Goal: Communication & Community: Answer question/provide support

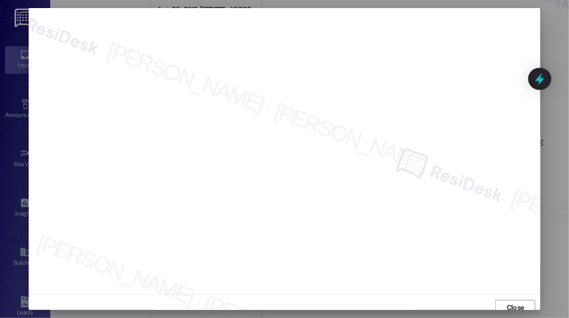
scroll to position [3, 0]
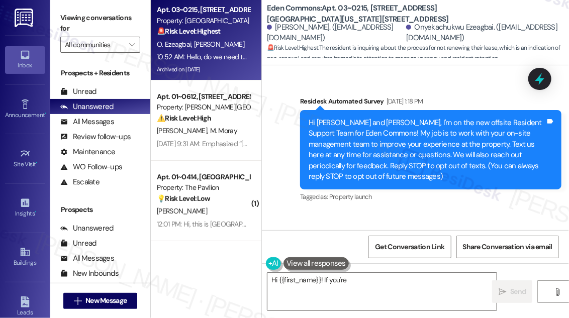
scroll to position [20007, 0]
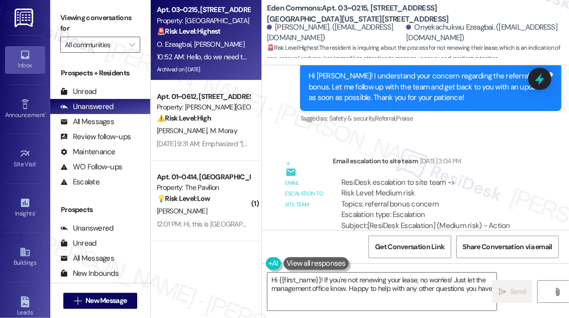
type textarea "Hi {{first_name}}! If you're not renewing your lease, no worries! Just let the …"
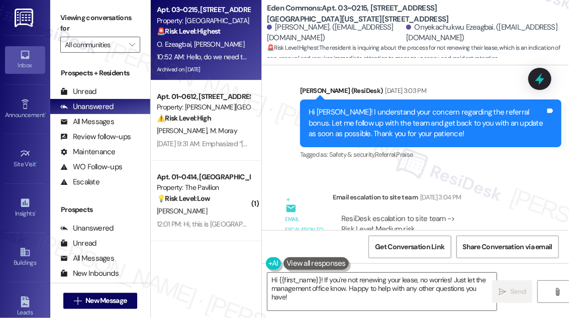
scroll to position [19916, 0]
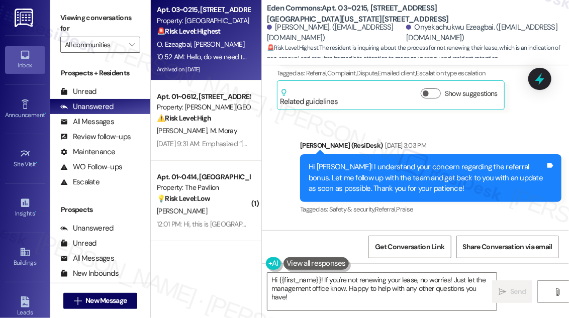
drag, startPoint x: 366, startPoint y: 157, endPoint x: 446, endPoint y: 158, distance: 80.4
click at [449, 268] on div "ResiDesk escalation to site team -> Risk Level: Medium risk Topics: referral bo…" at bounding box center [435, 289] width 189 height 43
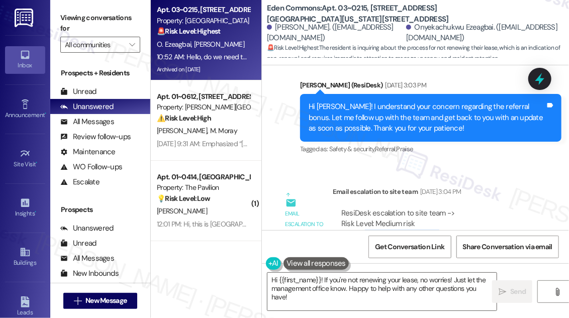
scroll to position [20007, 0]
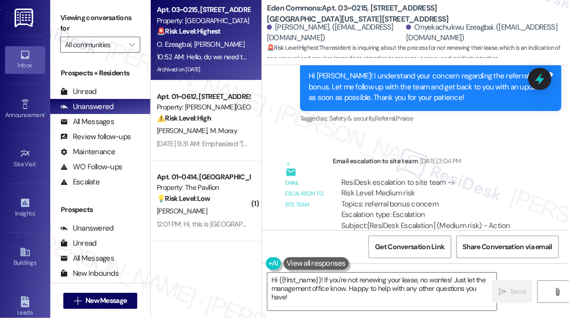
drag, startPoint x: 326, startPoint y: 188, endPoint x: 450, endPoint y: 190, distance: 124.2
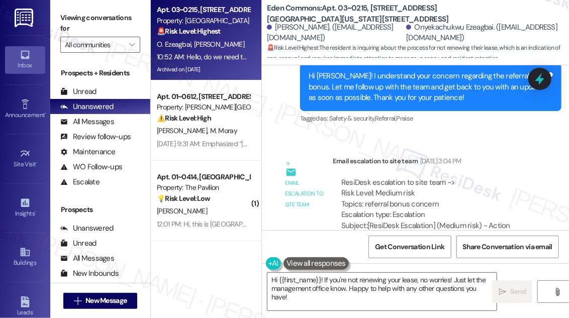
click at [76, 8] on div "Viewing conversations for All communities " at bounding box center [100, 31] width 100 height 63
click at [74, 22] on label "Viewing conversations for" at bounding box center [100, 23] width 80 height 27
click at [221, 49] on span "[PERSON_NAME]" at bounding box center [219, 44] width 50 height 9
click at [122, 294] on button " New Message" at bounding box center [100, 301] width 74 height 16
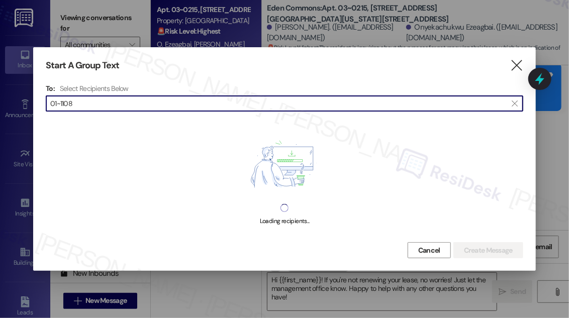
click at [58, 103] on input "01~1108" at bounding box center [278, 104] width 457 height 14
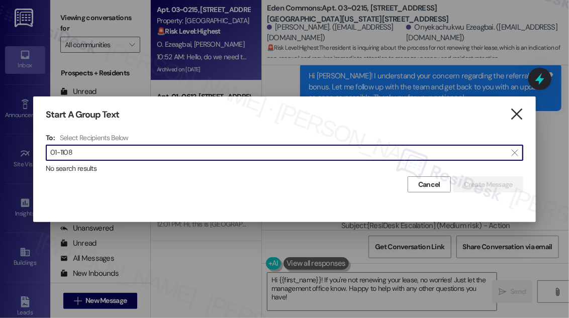
type input "01-1108"
click at [519, 115] on icon "" at bounding box center [517, 114] width 14 height 11
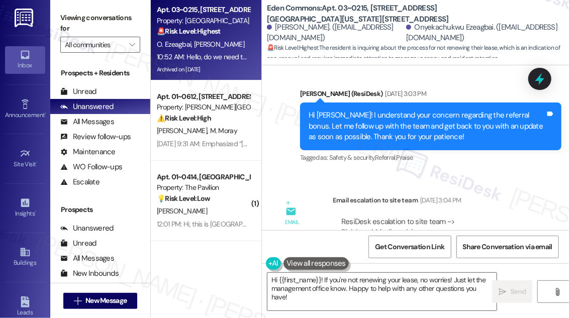
scroll to position [19870, 0]
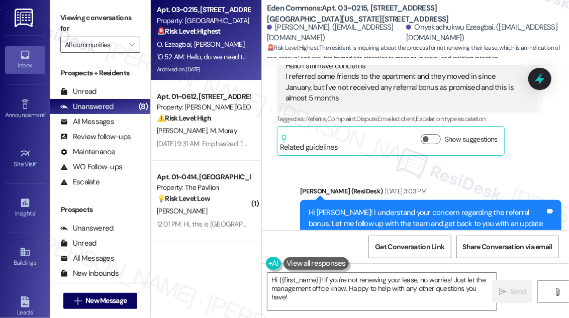
click at [76, 12] on label "Viewing conversations for" at bounding box center [100, 23] width 80 height 27
click at [64, 21] on label "Viewing conversations for" at bounding box center [100, 23] width 80 height 27
click at [66, 16] on label "Viewing conversations for" at bounding box center [100, 23] width 80 height 27
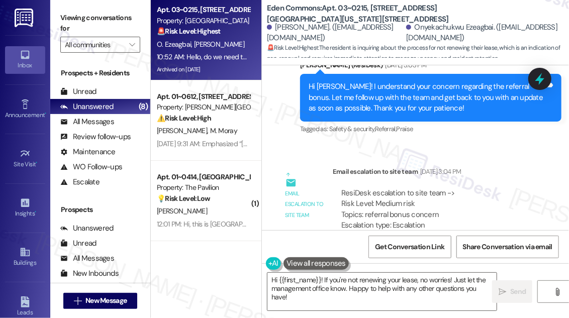
scroll to position [20007, 0]
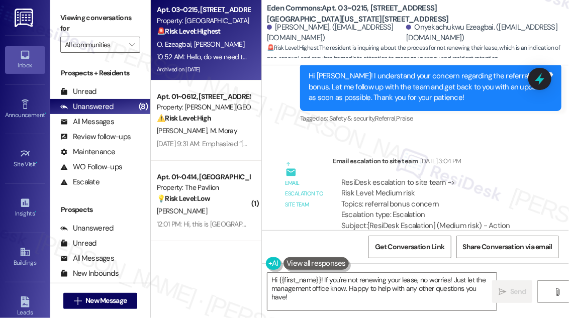
click at [76, 14] on label "Viewing conversations for" at bounding box center [100, 23] width 80 height 27
click at [271, 8] on b "Eden Commons: Apt. 03~0215, [STREET_ADDRESS][GEOGRAPHIC_DATA][US_STATE][STREET_…" at bounding box center [367, 14] width 201 height 22
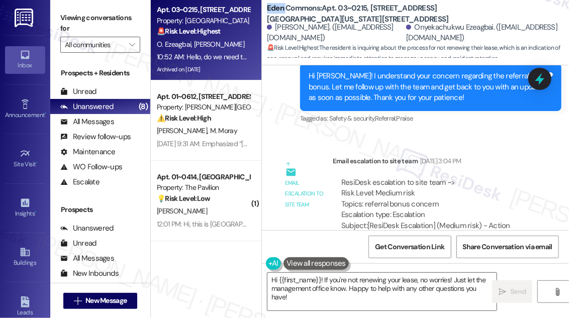
click at [271, 8] on b "Eden Commons: Apt. 03~0215, [STREET_ADDRESS][GEOGRAPHIC_DATA][US_STATE][STREET_…" at bounding box center [367, 14] width 201 height 22
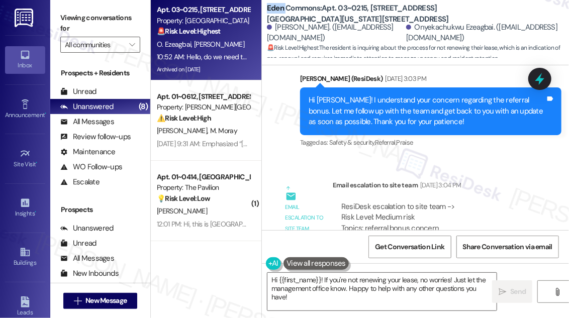
scroll to position [19961, 0]
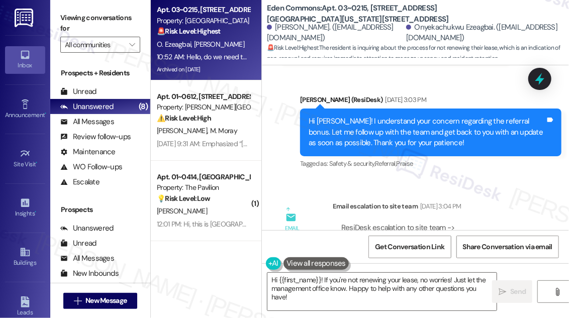
drag, startPoint x: 350, startPoint y: 107, endPoint x: 442, endPoint y: 117, distance: 92.6
click at [442, 223] on div "ResiDesk escalation to site team -> Risk Level: Medium risk Topics: referral bo…" at bounding box center [435, 244] width 189 height 43
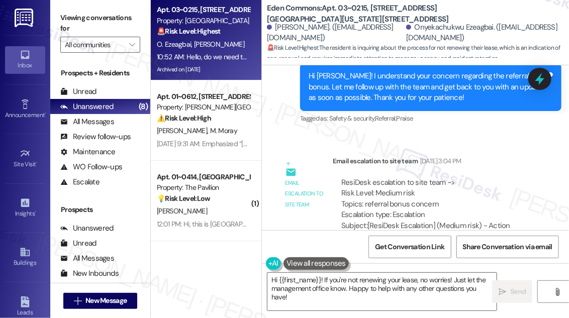
click at [287, 301] on div "Onyekachukwu Ezeagbai Question 10:52 AM" at bounding box center [394, 309] width 235 height 16
copy div "Onyekachukwu"
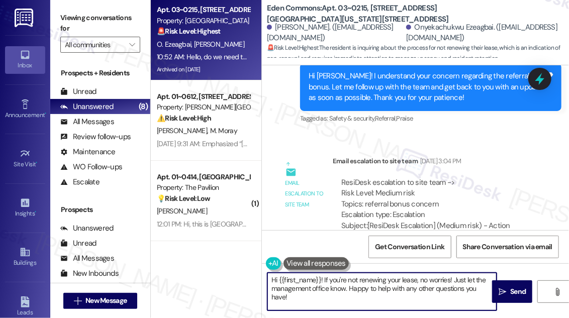
drag, startPoint x: 279, startPoint y: 277, endPoint x: 321, endPoint y: 277, distance: 42.7
click at [321, 277] on textarea "Hi {{first_name}}! If you're not renewing your lease, no worries! Just let the …" at bounding box center [381, 292] width 229 height 38
paste textarea "Onyekachukwu"
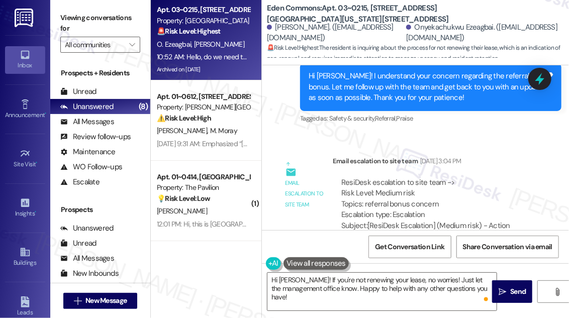
click at [74, 17] on label "Viewing conversations for" at bounding box center [100, 23] width 80 height 27
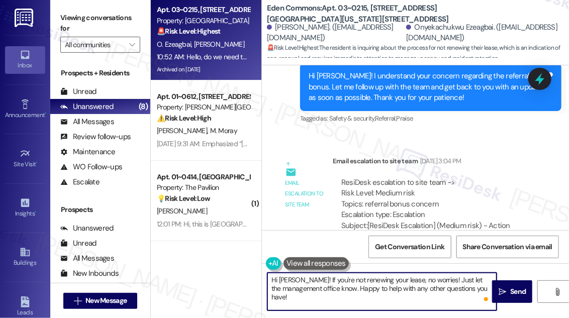
click at [352, 287] on textarea "Hi [PERSON_NAME]! If you're not renewing your lease, no worries! Just let the m…" at bounding box center [381, 292] width 229 height 38
click at [410, 287] on textarea "Hi [PERSON_NAME]! If you're not renewing your lease, no worries! Just let the m…" at bounding box center [381, 292] width 229 height 38
drag, startPoint x: 328, startPoint y: 281, endPoint x: 484, endPoint y: 296, distance: 156.0
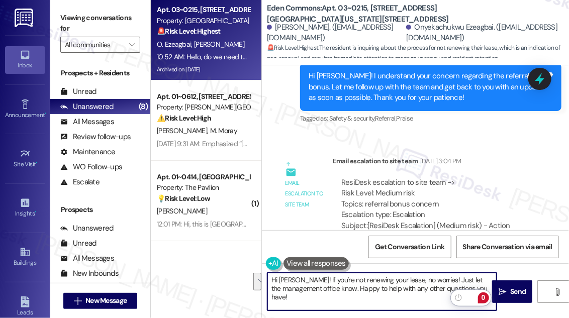
click at [484, 296] on html "Inbox Go to Inbox Announcement • Send A Text Announcement Site Visit • Go to Si…" at bounding box center [284, 159] width 569 height 318
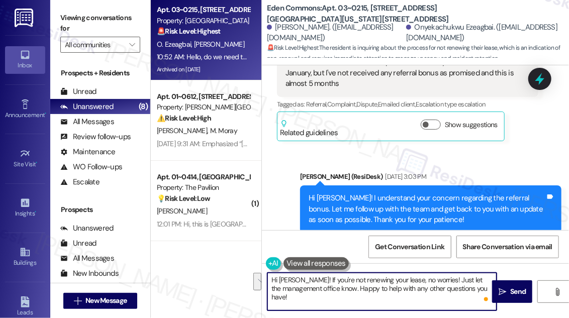
scroll to position [19916, 0]
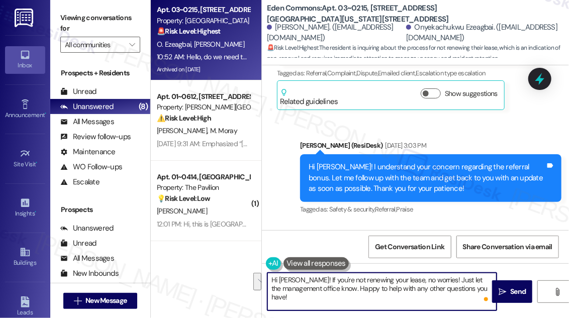
drag, startPoint x: 369, startPoint y: 171, endPoint x: 416, endPoint y: 168, distance: 47.4
click at [416, 268] on div "ResiDesk escalation to site team -> Risk Level: Medium risk Topics: referral bo…" at bounding box center [435, 289] width 189 height 43
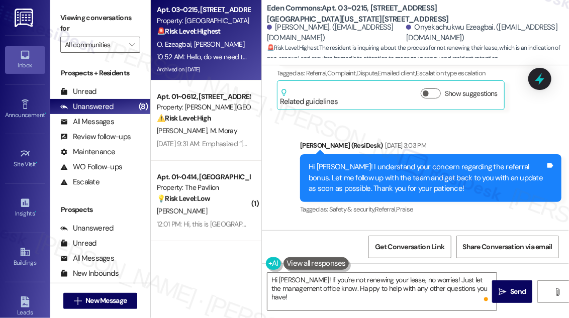
click at [416, 268] on div "ResiDesk escalation to site team -> Risk Level: Medium risk Topics: referral bo…" at bounding box center [435, 289] width 189 height 43
click at [417, 268] on div "ResiDesk escalation to site team -> Risk Level: Medium risk Topics: referral bo…" at bounding box center [435, 289] width 189 height 43
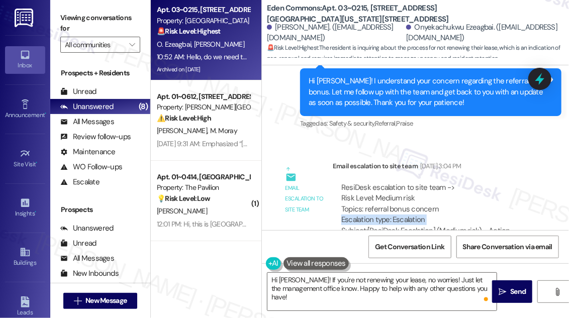
scroll to position [20007, 0]
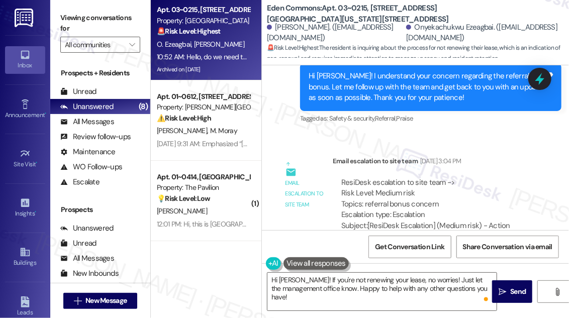
click at [76, 14] on label "Viewing conversations for" at bounding box center [100, 23] width 80 height 27
click at [352, 285] on textarea "Hi [PERSON_NAME]! If you're not renewing your lease, no worries! Just let the m…" at bounding box center [381, 292] width 229 height 38
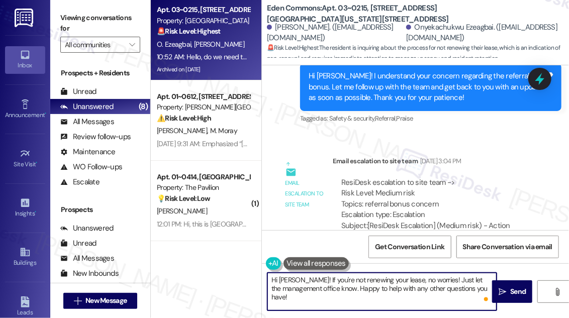
click at [352, 285] on textarea "Hi [PERSON_NAME]! If you're not renewing your lease, no worries! Just let the m…" at bounding box center [381, 292] width 229 height 38
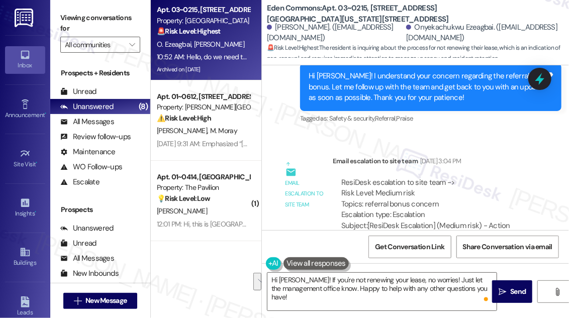
click at [59, 18] on div "Viewing conversations for All communities " at bounding box center [100, 31] width 100 height 63
click at [78, 13] on label "Viewing conversations for" at bounding box center [100, 23] width 80 height 27
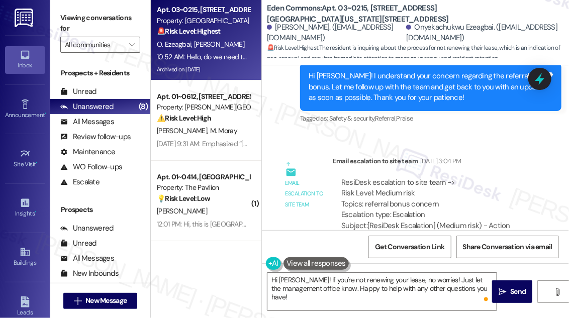
drag, startPoint x: 366, startPoint y: 198, endPoint x: 440, endPoint y: 197, distance: 74.4
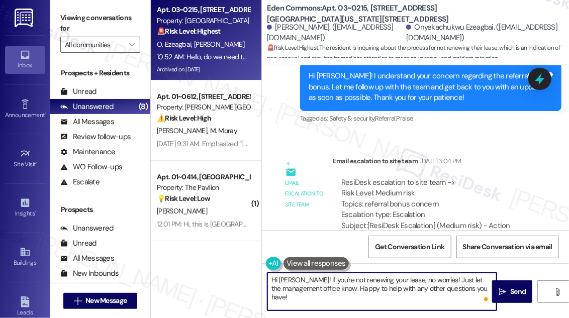
click at [361, 284] on textarea "Hi [PERSON_NAME]! If you're not renewing your lease, no worries! Just let the m…" at bounding box center [381, 292] width 229 height 38
drag, startPoint x: 327, startPoint y: 279, endPoint x: 483, endPoint y: 294, distance: 156.5
click at [483, 294] on div "Hi [PERSON_NAME]! If you're not renewing your lease, no worries! Just let the m…" at bounding box center [382, 291] width 230 height 39
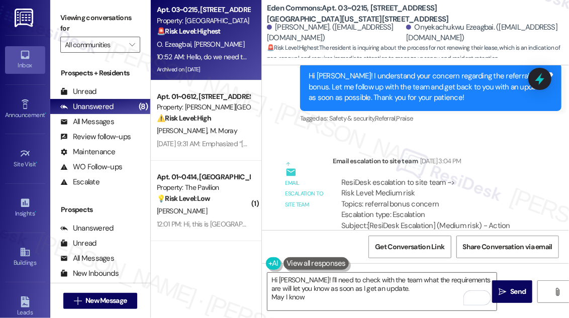
click at [67, 14] on label "Viewing conversations for" at bounding box center [100, 23] width 80 height 27
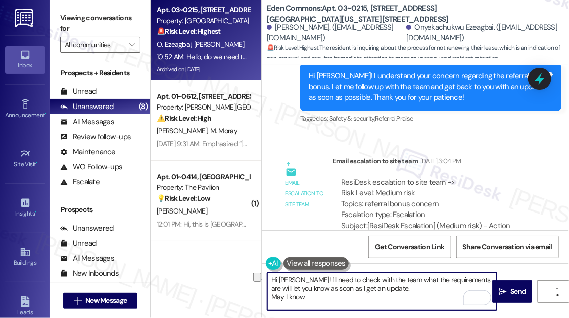
drag, startPoint x: 310, startPoint y: 300, endPoint x: 259, endPoint y: 299, distance: 50.8
click at [259, 299] on div "Apt. 03~0215, [STREET_ADDRESS][GEOGRAPHIC_DATA][US_STATE][STREET_ADDRESS] Prope…" at bounding box center [360, 159] width 418 height 318
paste textarea "Also, if you don’t mind me asking, what’s prompting your decision to move out? …"
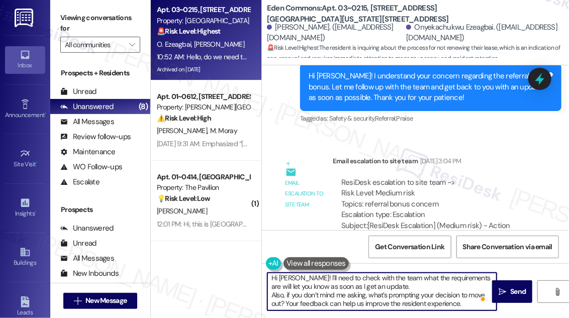
scroll to position [3, 0]
click at [419, 279] on textarea "Hi [PERSON_NAME]! I'll need to check with the team what the requirements are wi…" at bounding box center [381, 292] width 229 height 38
click at [413, 284] on textarea "Hi [PERSON_NAME]! I'll need to check with the team what the requirements are wi…" at bounding box center [381, 292] width 229 height 38
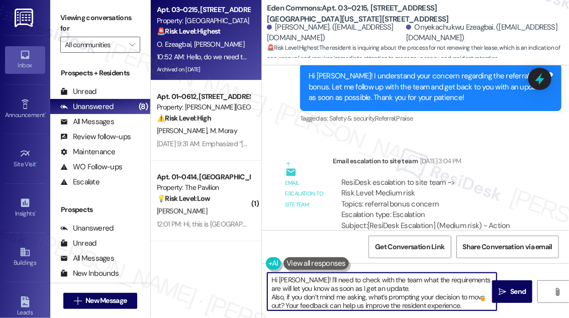
scroll to position [0, 0]
click at [326, 276] on textarea "Hi [PERSON_NAME]! I'll need to check with the team what the requirements are wi…" at bounding box center [381, 292] width 229 height 38
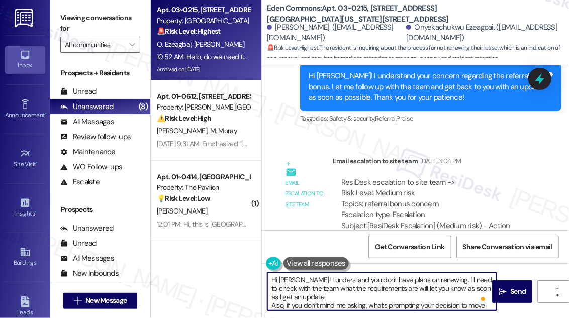
click at [450, 284] on textarea "Hi [PERSON_NAME]! I understand you don't have plans on renewing. I'll need to c…" at bounding box center [381, 292] width 229 height 38
type textarea "Hi [PERSON_NAME]! I understand you don't have plans on renewing. I'll need to c…"
click at [470, 301] on div "Rewrite with Grammarly" at bounding box center [467, 298] width 11 height 12
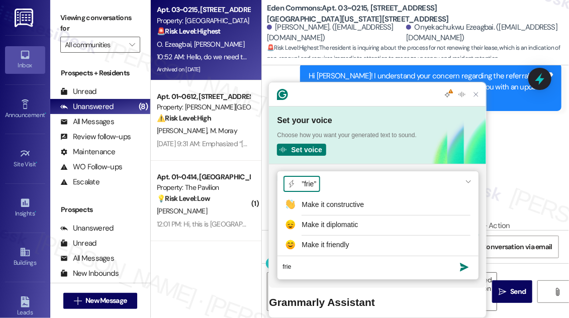
type textarea "frie"
click at [371, 250] on div "Make it friendly" at bounding box center [386, 245] width 169 height 11
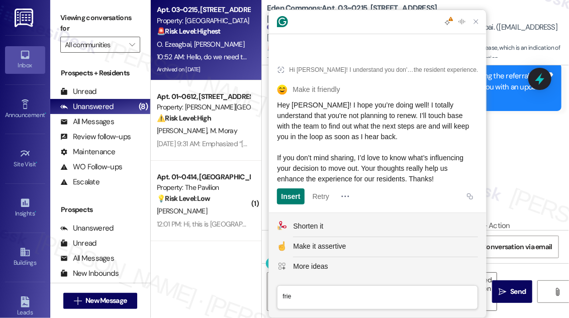
click at [342, 125] on span "Hey [PERSON_NAME]! I hope you’re doing well! I totally understand that you're n…" at bounding box center [374, 142] width 194 height 82
click at [341, 129] on span "Hey [PERSON_NAME]! I hope you’re doing well! I totally understand that you're n…" at bounding box center [374, 142] width 194 height 82
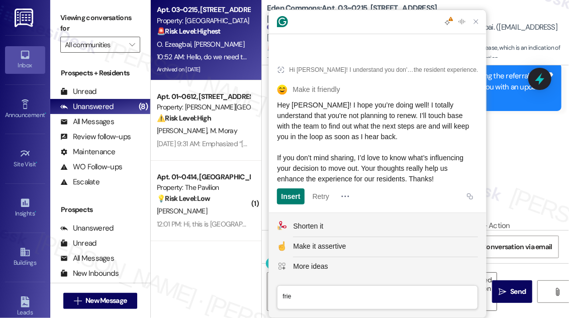
click at [342, 129] on span "Hey [PERSON_NAME]! I hope you’re doing well! I totally understand that you're n…" at bounding box center [374, 142] width 194 height 82
click at [354, 128] on span "Hey [PERSON_NAME]! I hope you’re doing well! I totally understand that you're n…" at bounding box center [374, 142] width 194 height 82
click at [356, 128] on span "Hey [PERSON_NAME]! I hope you’re doing well! I totally understand that you're n…" at bounding box center [374, 142] width 194 height 82
drag, startPoint x: 422, startPoint y: 136, endPoint x: 275, endPoint y: 115, distance: 148.8
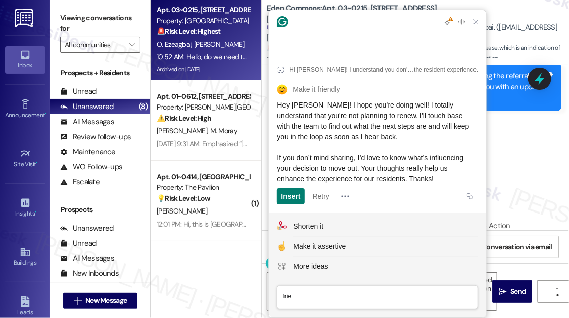
click at [275, 115] on article "Hi [PERSON_NAME]! I understand you don't have plans on renewing. I'll need to c…" at bounding box center [377, 132] width 217 height 161
click at [335, 17] on b "Eden Commons: Apt. 03~0215, [STREET_ADDRESS][GEOGRAPHIC_DATA][US_STATE][STREET_…" at bounding box center [367, 14] width 201 height 22
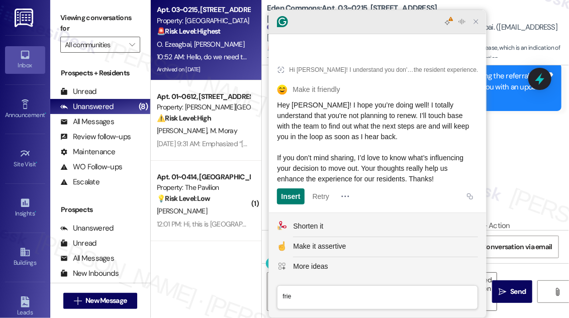
click at [480, 28] on div at bounding box center [462, 22] width 40 height 13
click at [476, 26] on icon "Close Grammarly Assistant" at bounding box center [476, 22] width 8 height 8
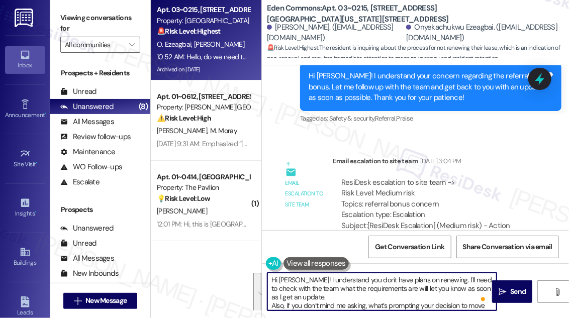
click at [352, 291] on textarea "Hi [PERSON_NAME]! I understand you don't have plans on renewing. I'll need to c…" at bounding box center [381, 292] width 229 height 38
drag, startPoint x: 341, startPoint y: 299, endPoint x: 327, endPoint y: 282, distance: 22.1
click at [327, 282] on textarea "Hi [PERSON_NAME]! I understand you don't have plans on renewing. I'll need to c…" at bounding box center [381, 292] width 229 height 38
paste textarea "understand that you're not planning to renew. I’ll touch base with the team to …"
click at [326, 280] on textarea "Hi [PERSON_NAME]! understand that you're not planning to renew. I’ll touch base…" at bounding box center [381, 292] width 229 height 38
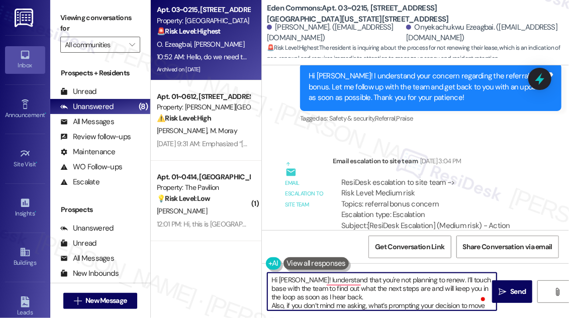
type textarea "Hi [PERSON_NAME]! I understand that you're not planning to renew. I’ll touch ba…"
click at [379, 292] on textarea "Hi [PERSON_NAME]! I understand that you're not planning to renew. I’ll touch ba…" at bounding box center [381, 292] width 229 height 38
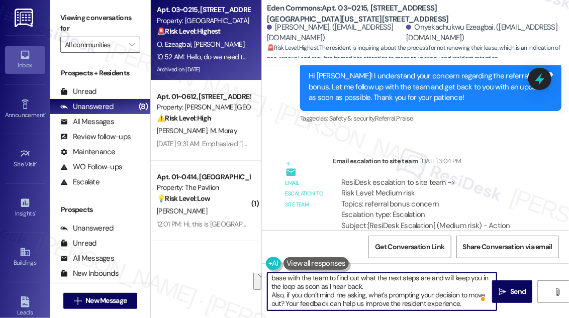
scroll to position [11, 0]
click at [390, 294] on textarea "Hi [PERSON_NAME]! I understand that you're not planning to renew. I’ll touch ba…" at bounding box center [381, 292] width 229 height 38
click at [395, 284] on textarea "Hi [PERSON_NAME]! I understand that you're not planning to renew. I’ll touch ba…" at bounding box center [381, 292] width 229 height 38
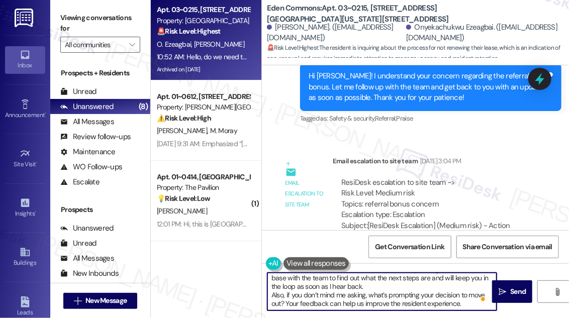
scroll to position [0, 0]
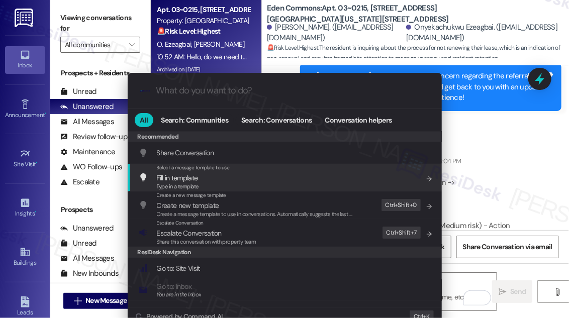
click at [470, 152] on div ".cls-1{fill:#0a055f;}.cls-2{fill:#0cc4c4;} resideskLogoBlueOrange All Search: C…" at bounding box center [284, 159] width 569 height 318
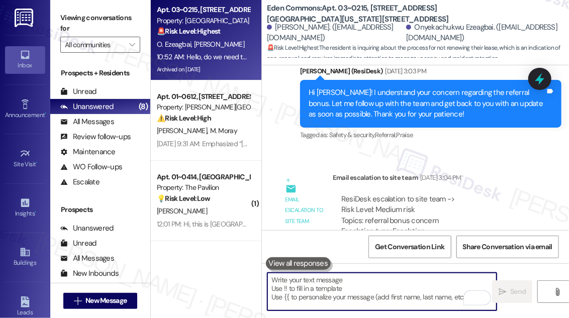
scroll to position [20007, 0]
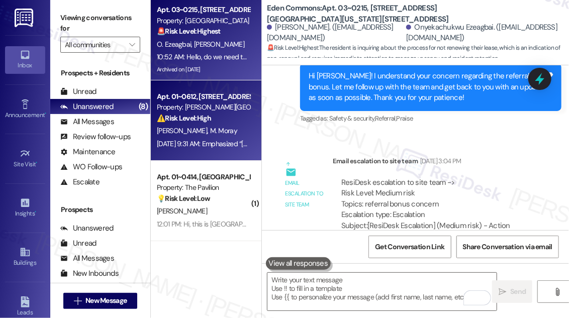
click at [233, 94] on div "Apt. 01~0612, [STREET_ADDRESS][PERSON_NAME]" at bounding box center [203, 97] width 93 height 11
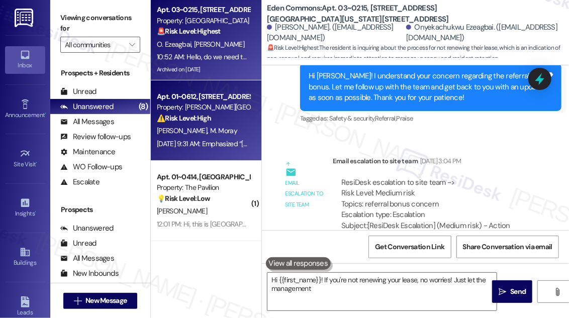
type textarea "Hi {{first_name}}! If you're not renewing your lease, no worries! Just let the …"
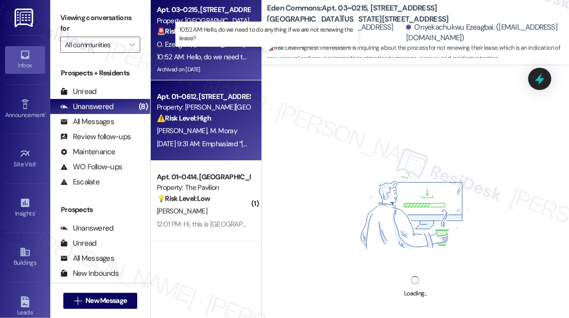
click at [228, 56] on div "10:52 AM: Hello, do we need to do anything if we are not renewing the lease? 10…" at bounding box center [269, 56] width 224 height 9
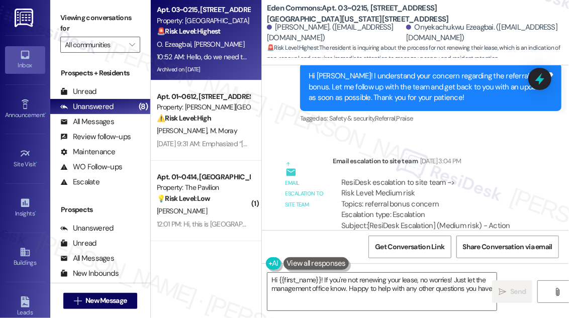
type textarea "Hi {{first_name}}! If you're not renewing your lease, no worries! Just let the …"
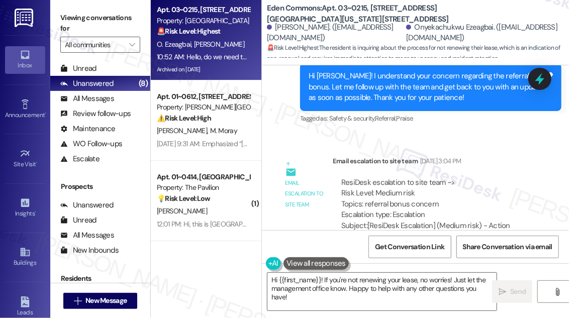
scroll to position [45, 0]
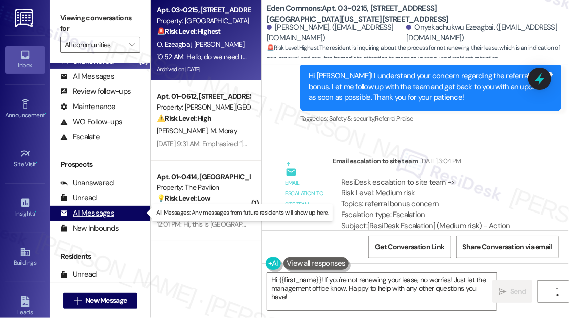
click at [113, 215] on div "All Messages" at bounding box center [87, 213] width 54 height 11
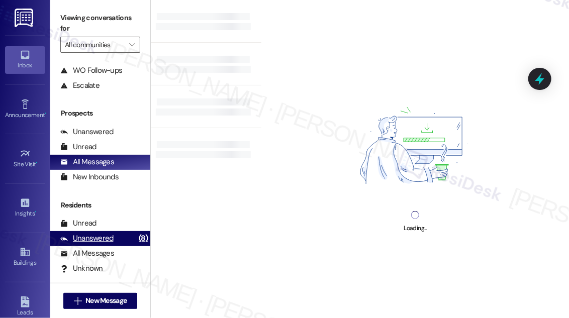
scroll to position [132, 0]
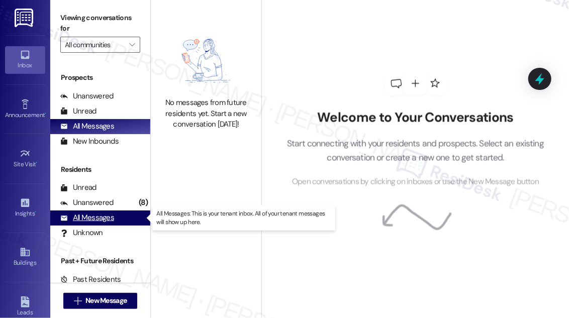
click at [103, 216] on div "All Messages" at bounding box center [87, 218] width 54 height 11
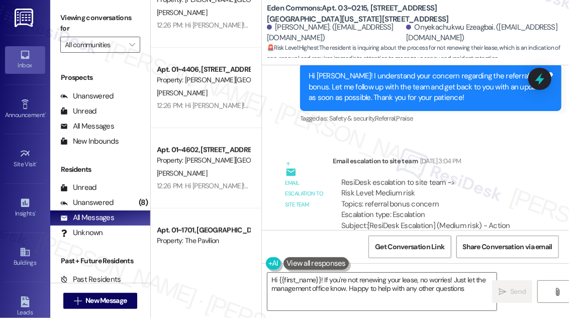
scroll to position [0, 0]
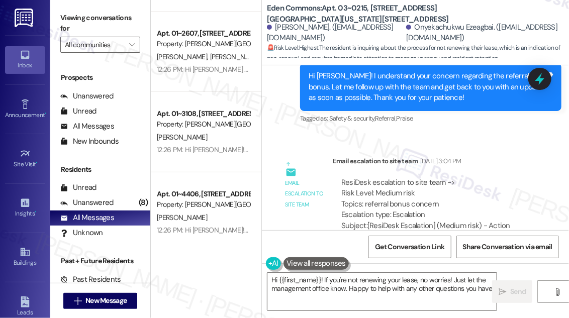
type textarea "Hi {{first_name}}! If you're not renewing your lease, no worries! Just let the …"
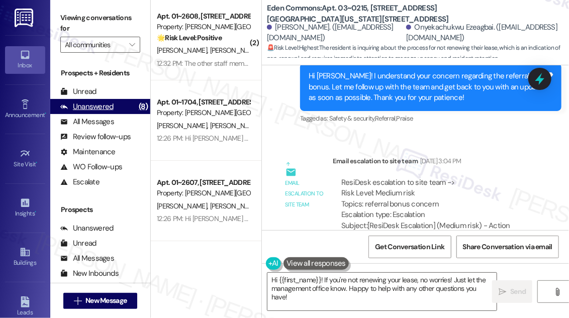
click at [123, 109] on div "Unanswered (8)" at bounding box center [100, 106] width 100 height 15
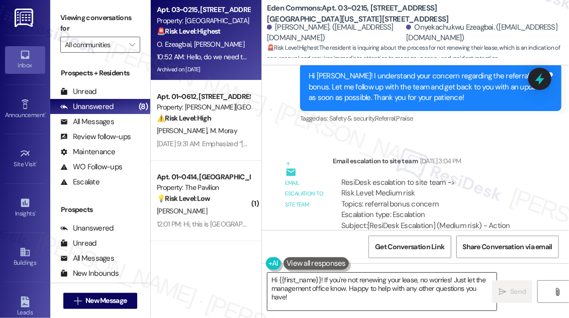
click at [366, 284] on textarea "Hi {{first_name}}! If you're not renewing your lease, no worries! Just let the …" at bounding box center [381, 292] width 229 height 38
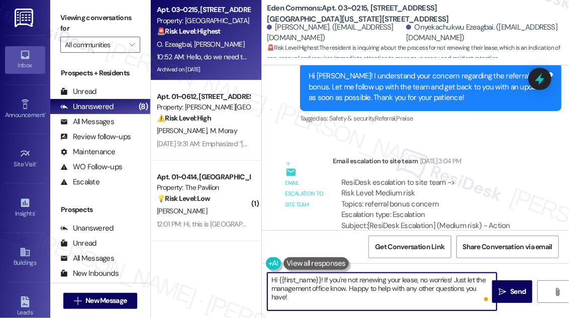
paste textarea "Onyekachukwu! I understand that you're not planning to renew. I’ll touch base w…"
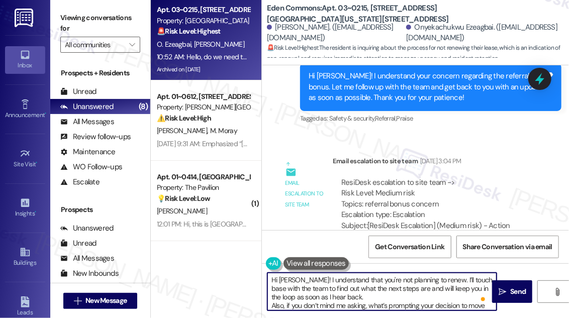
click at [364, 285] on textarea "Hi [PERSON_NAME]! I understand that you're not planning to renew. I’ll touch ba…" at bounding box center [381, 292] width 229 height 38
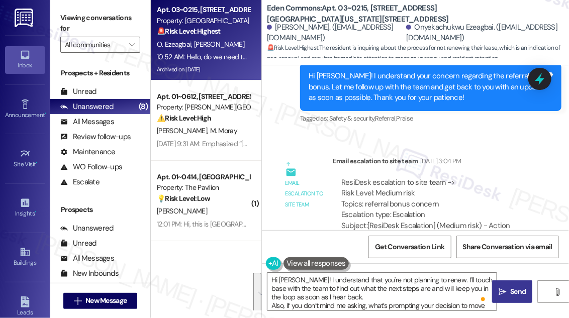
click at [499, 293] on icon "" at bounding box center [503, 292] width 8 height 8
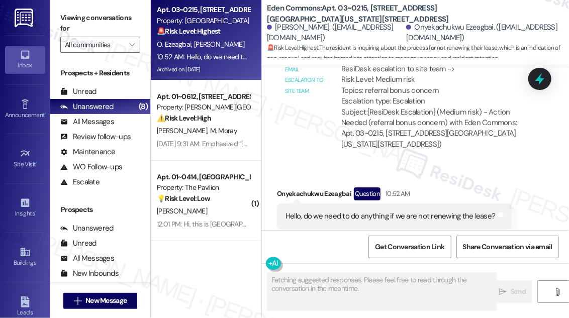
click at [419, 275] on div "[PERSON_NAME] 1:41 PM" at bounding box center [430, 282] width 261 height 14
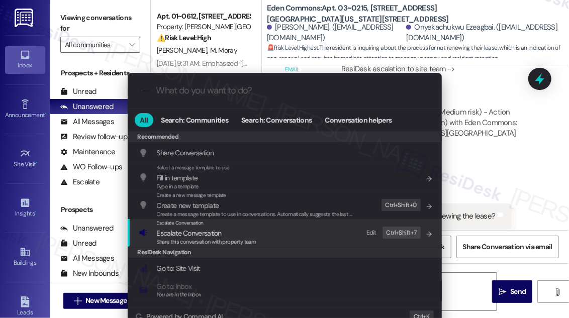
click at [272, 230] on div "Escalate Conversation Escalate Conversation Share this conversation with proper…" at bounding box center [286, 232] width 294 height 27
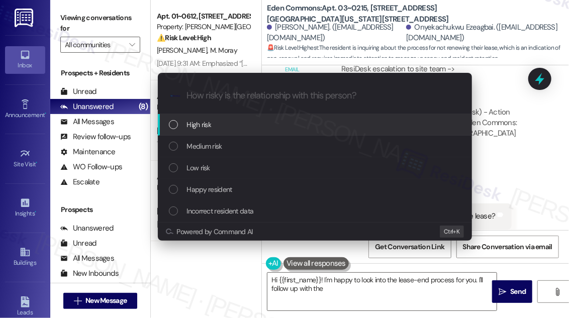
click at [228, 150] on div "Medium risk" at bounding box center [316, 146] width 294 height 11
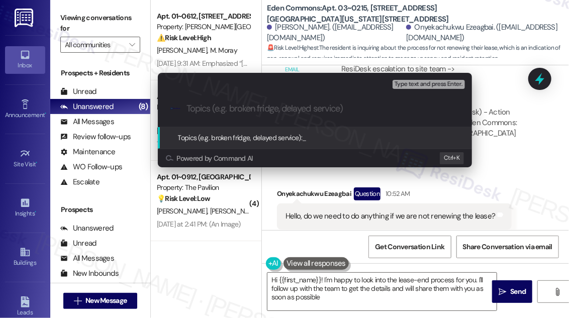
type textarea "Hi {{first_name}}! I'm happy to look into the lease-end process for you. I'll f…"
type input "Lease - non-renewal inquiry"
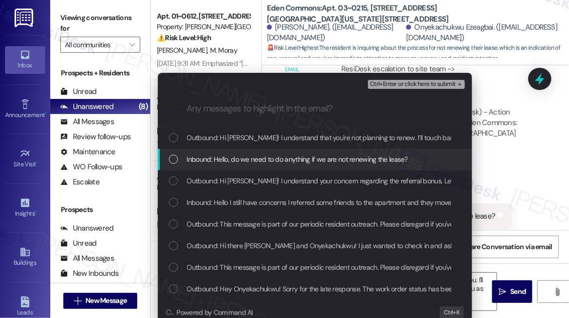
click at [240, 158] on span "Inbound: Hello, do we need to do anything if we are not renewing the lease?" at bounding box center [297, 159] width 221 height 11
click at [408, 84] on span "Ctrl+Enter or click here to submit" at bounding box center [413, 84] width 86 height 7
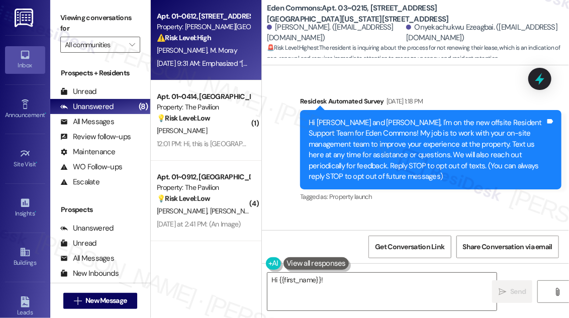
scroll to position [20135, 0]
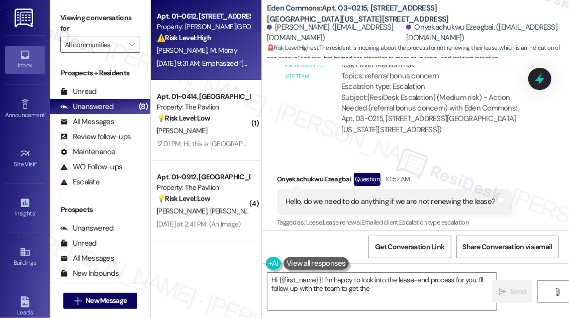
type textarea "Hi {{first_name}}! I'm happy to look into the lease-end process for you. I'll f…"
click at [209, 53] on div "[PERSON_NAME] Moray" at bounding box center [203, 50] width 95 height 13
type textarea "Hi {{first_name}}! I'm happy to look into the lease-end process for you. I'll f…"
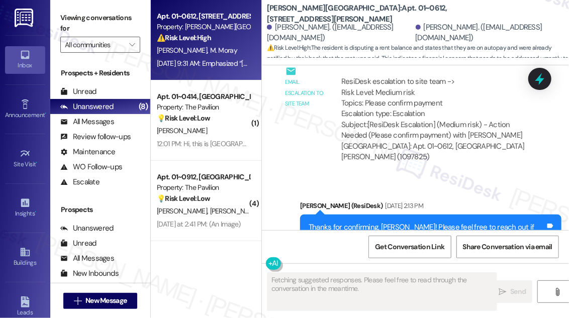
scroll to position [3381, 0]
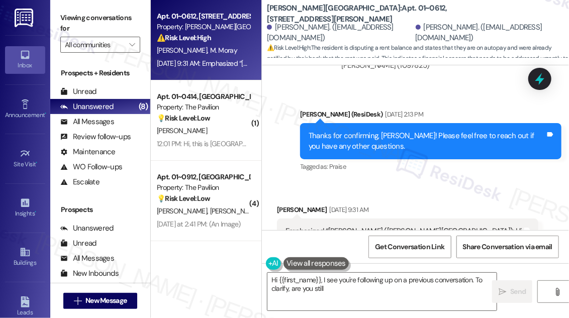
click at [334, 226] on div "Emphasized “[PERSON_NAME] ([PERSON_NAME][GEOGRAPHIC_DATA]): Hi [PERSON_NAME], I…" at bounding box center [404, 237] width 237 height 22
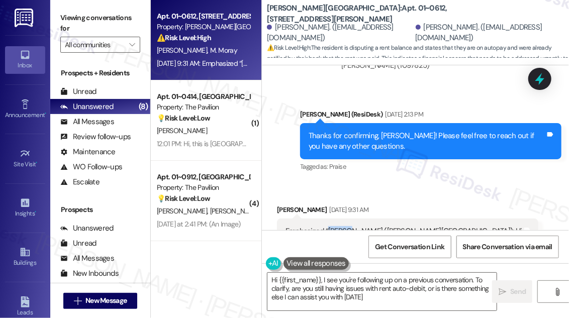
type textarea "Hi {{first_name}}, I see you're following up on a previous conversation. To cla…"
click at [334, 226] on div "Emphasized “[PERSON_NAME] ([PERSON_NAME][GEOGRAPHIC_DATA]): Hi [PERSON_NAME], I…" at bounding box center [404, 237] width 237 height 22
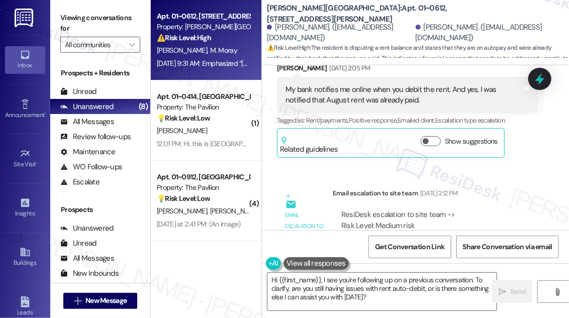
scroll to position [3152, 0]
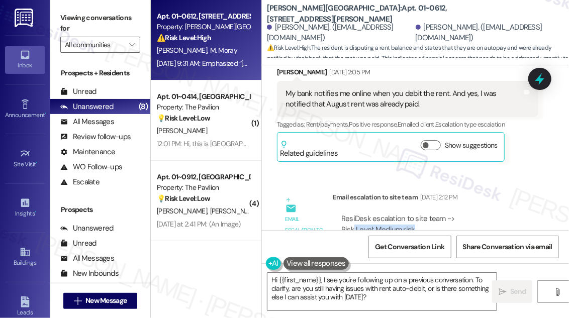
drag, startPoint x: 352, startPoint y: 155, endPoint x: 455, endPoint y: 156, distance: 103.1
click at [455, 214] on div "ResiDesk escalation to site team -> Risk Level: Medium risk Topics: Please conf…" at bounding box center [435, 235] width 189 height 43
click at [423, 214] on div "ResiDesk escalation to site team -> Risk Level: Medium risk Topics: Please conf…" at bounding box center [435, 235] width 189 height 43
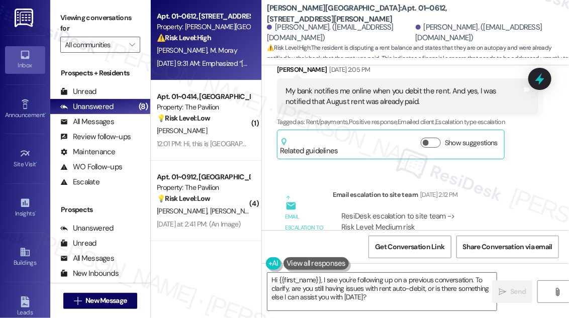
scroll to position [3302, 0]
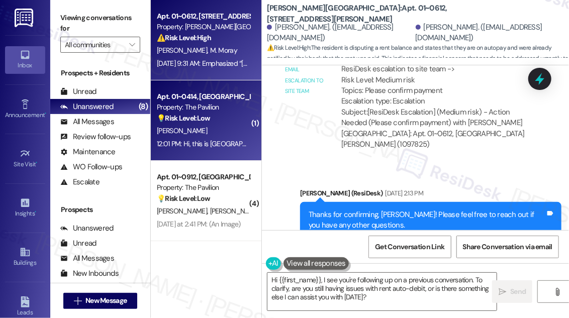
click at [209, 127] on div "[PERSON_NAME]" at bounding box center [203, 131] width 95 height 13
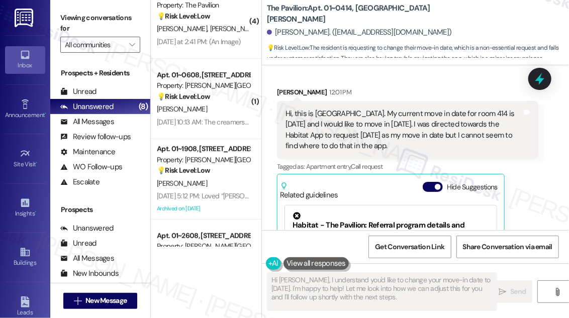
scroll to position [0, 0]
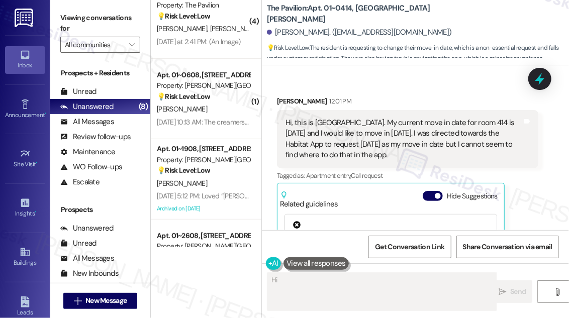
click at [319, 123] on div "Hi, this is [GEOGRAPHIC_DATA]. My current move in date for room 414 is [DATE] a…" at bounding box center [404, 139] width 237 height 43
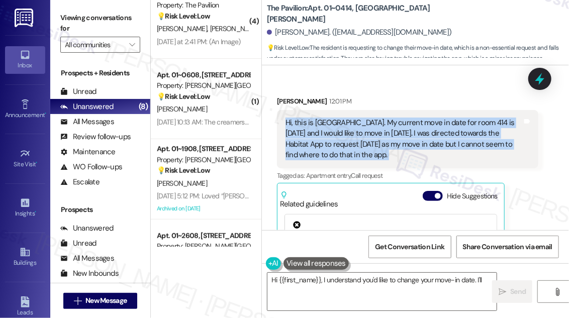
click at [319, 123] on div "Hi, this is [GEOGRAPHIC_DATA]. My current move in date for room 414 is [DATE] a…" at bounding box center [404, 139] width 237 height 43
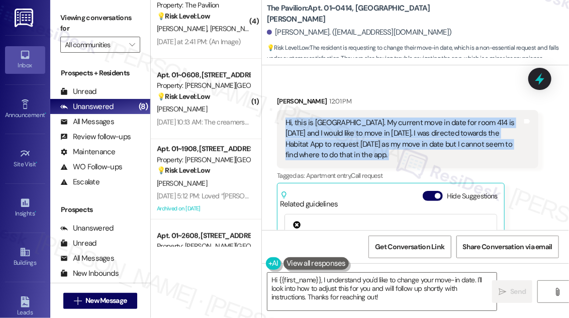
click at [402, 123] on div "Hi, this is [GEOGRAPHIC_DATA]. My current move in date for room 414 is [DATE] a…" at bounding box center [404, 139] width 237 height 43
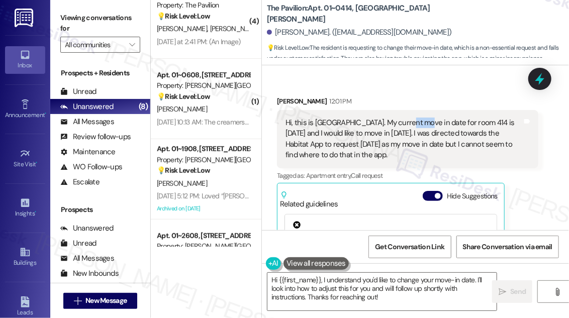
click at [402, 123] on div "Hi, this is [GEOGRAPHIC_DATA]. My current move in date for room 414 is [DATE] a…" at bounding box center [404, 139] width 237 height 43
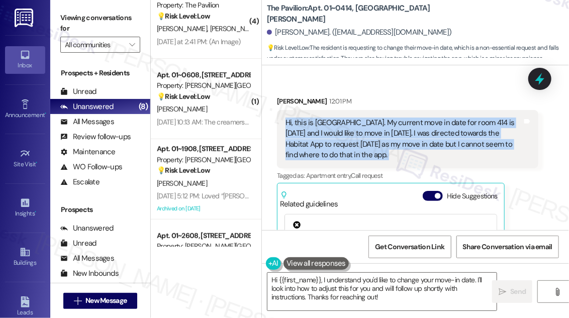
click at [402, 123] on div "Hi, this is [GEOGRAPHIC_DATA]. My current move in date for room 414 is [DATE] a…" at bounding box center [404, 139] width 237 height 43
click at [355, 130] on div "Hi, this is [GEOGRAPHIC_DATA]. My current move in date for room 414 is [DATE] a…" at bounding box center [404, 139] width 237 height 43
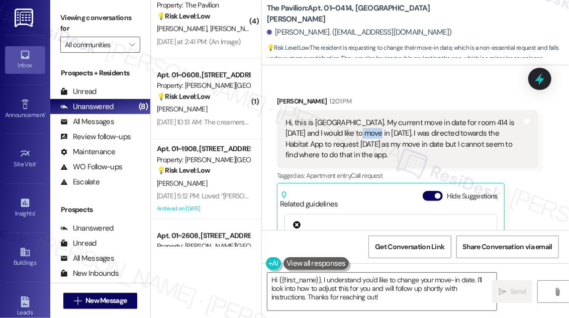
click at [355, 130] on div "Hi, this is [GEOGRAPHIC_DATA]. My current move in date for room 414 is [DATE] a…" at bounding box center [404, 139] width 237 height 43
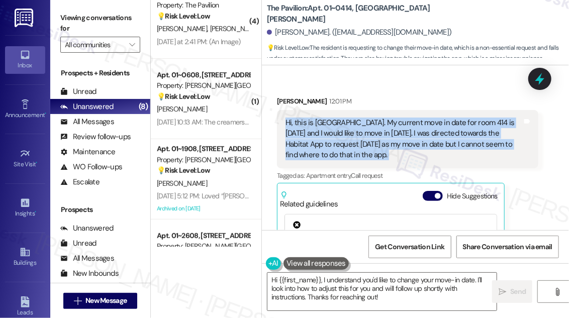
click at [355, 130] on div "Hi, this is [GEOGRAPHIC_DATA]. My current move in date for room 414 is [DATE] a…" at bounding box center [404, 139] width 237 height 43
click at [407, 278] on textarea "Hi {{first_name}}, I understand you'd like to change your move-in date. I'll lo…" at bounding box center [381, 292] width 229 height 38
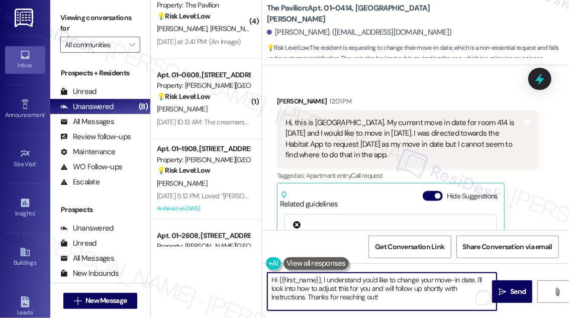
click at [407, 278] on textarea "Hi {{first_name}}, I understand you'd like to change your move-in date. I'll lo…" at bounding box center [381, 292] width 229 height 38
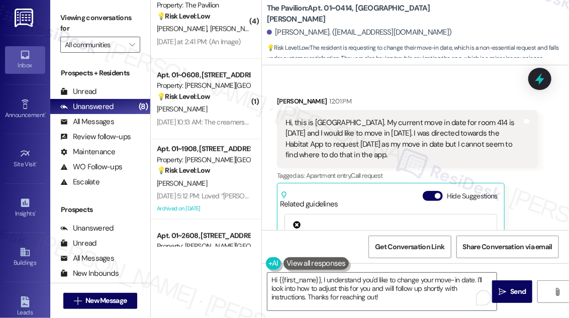
click at [442, 114] on div "Hi, this is [GEOGRAPHIC_DATA]. My current move in date for room 414 is [DATE] a…" at bounding box center [407, 139] width 261 height 58
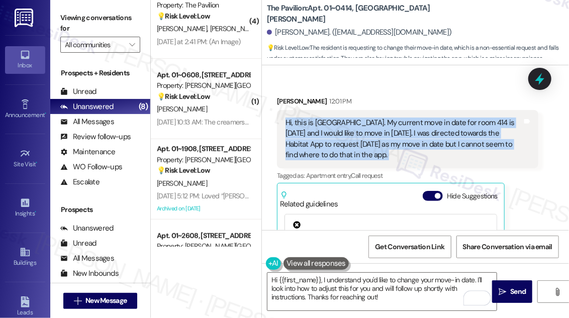
click at [340, 144] on div "Hi, this is [GEOGRAPHIC_DATA]. My current move in date for room 414 is [DATE] a…" at bounding box center [404, 139] width 237 height 43
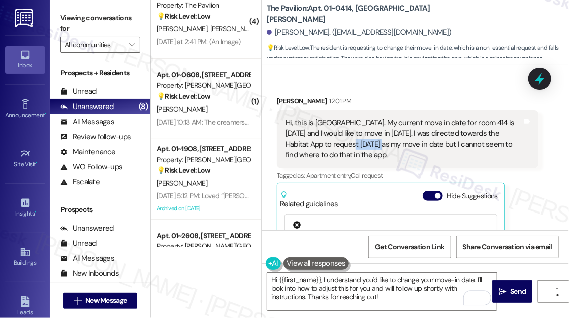
click at [340, 144] on div "Hi, this is [GEOGRAPHIC_DATA]. My current move in date for room 414 is [DATE] a…" at bounding box center [404, 139] width 237 height 43
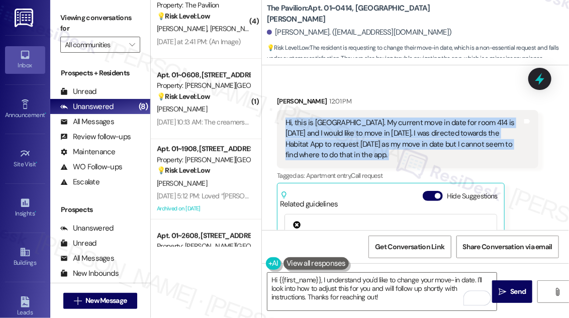
click at [340, 144] on div "Hi, this is [GEOGRAPHIC_DATA]. My current move in date for room 414 is [DATE] a…" at bounding box center [404, 139] width 237 height 43
click at [343, 142] on div "Hi, this is [GEOGRAPHIC_DATA]. My current move in date for room 414 is [DATE] a…" at bounding box center [404, 139] width 237 height 43
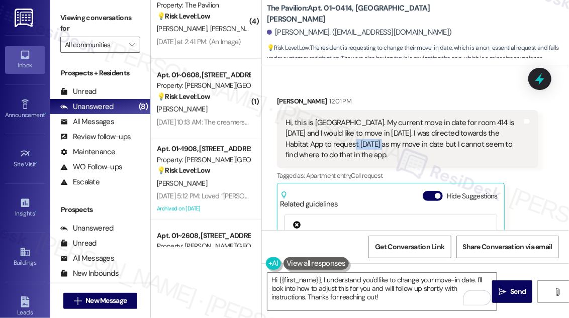
click at [343, 142] on div "Hi, this is [GEOGRAPHIC_DATA]. My current move in date for room 414 is [DATE] a…" at bounding box center [404, 139] width 237 height 43
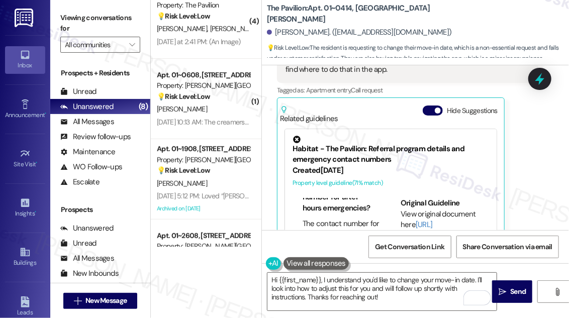
scroll to position [45, 0]
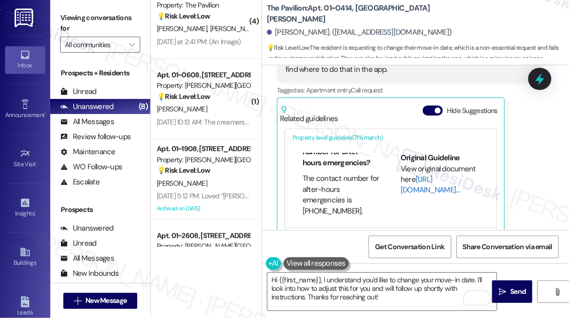
click at [440, 177] on link "[URL][DOMAIN_NAME]…" at bounding box center [430, 184] width 59 height 21
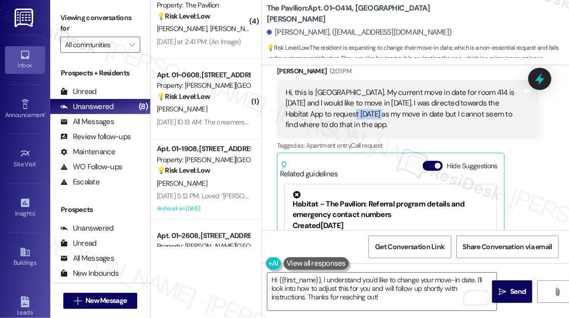
scroll to position [0, 0]
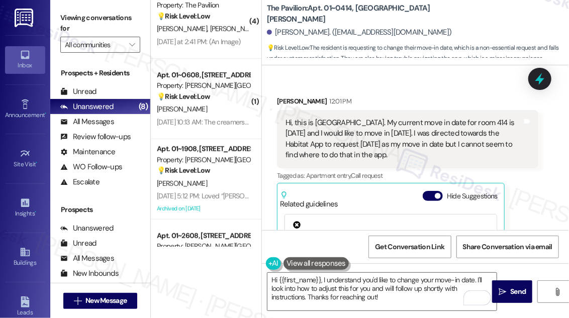
click at [327, 136] on div "Hi, this is [GEOGRAPHIC_DATA]. My current move in date for room 414 is [DATE] a…" at bounding box center [404, 139] width 237 height 43
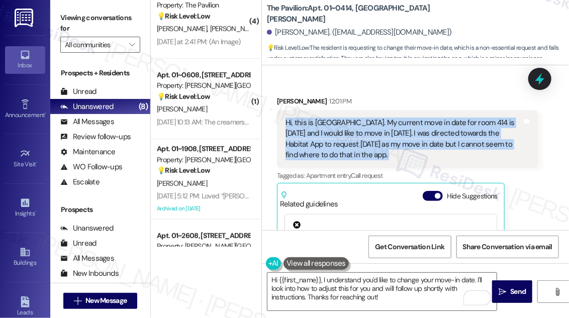
click at [327, 136] on div "Hi, this is [GEOGRAPHIC_DATA]. My current move in date for room 414 is [DATE] a…" at bounding box center [404, 139] width 237 height 43
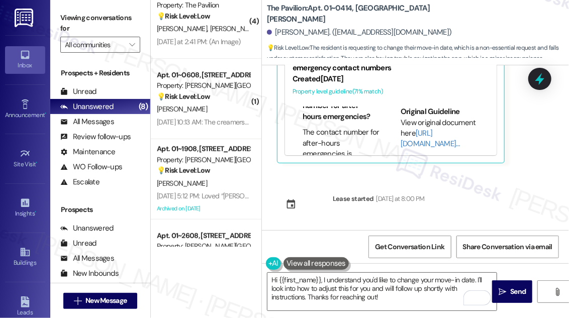
scroll to position [92, 0]
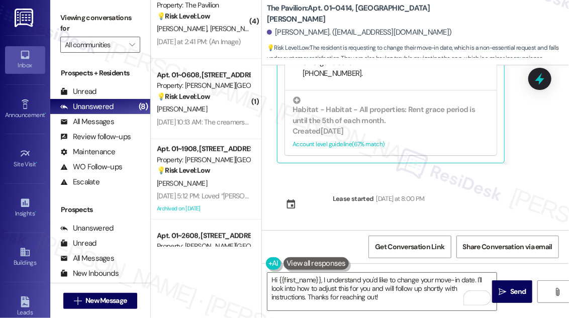
click at [79, 6] on div "Viewing conversations for All communities " at bounding box center [100, 31] width 100 height 63
click at [62, 16] on label "Viewing conversations for" at bounding box center [100, 23] width 80 height 27
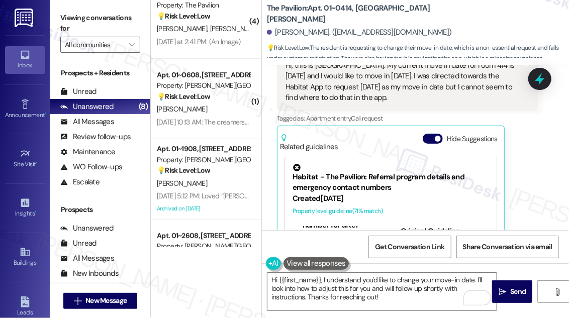
scroll to position [0, 0]
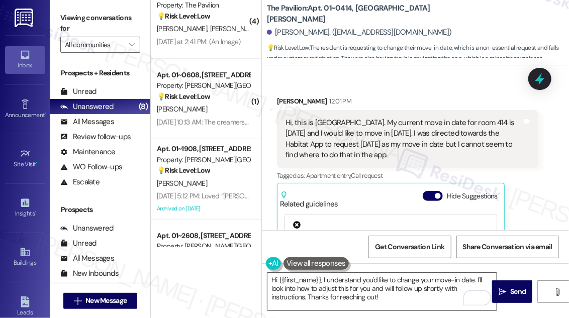
click at [375, 285] on textarea "Hi {{first_name}}, I understand you'd like to change your move-in date. I'll lo…" at bounding box center [381, 292] width 229 height 38
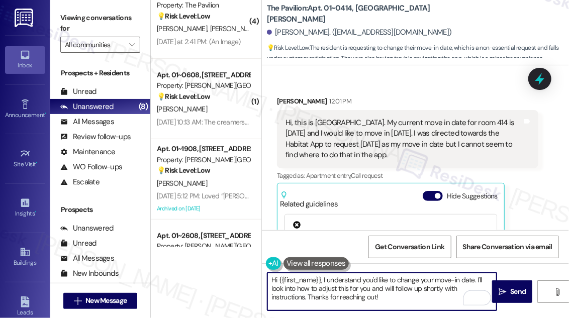
click at [375, 285] on textarea "Hi {{first_name}}, I understand you'd like to change your move-in date. I'll lo…" at bounding box center [381, 292] width 229 height 38
click at [364, 298] on textarea "Hi {{first_name}}, I understand you'd like to change your move-in date. I'll lo…" at bounding box center [381, 292] width 229 height 38
drag, startPoint x: 269, startPoint y: 289, endPoint x: 371, endPoint y: 287, distance: 101.1
click at [371, 287] on textarea "Hi {{first_name}}, I understand you'd like to change your move-in date. I'll lo…" at bounding box center [381, 292] width 229 height 38
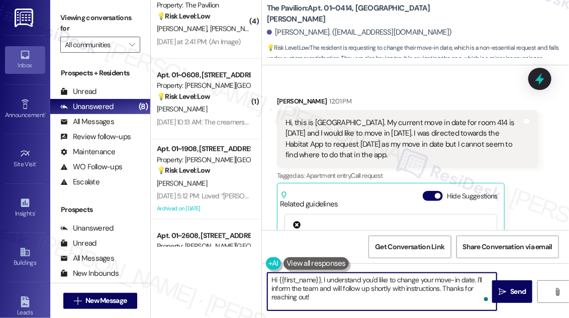
click at [374, 288] on textarea "Hi {{first_name}}, I understand you'd like to change your move-in date. I'll in…" at bounding box center [381, 292] width 229 height 38
click at [374, 287] on textarea "Hi {{first_name}}, I understand you'd like to change your move-in date. I'll in…" at bounding box center [381, 292] width 229 height 38
click at [373, 288] on textarea "Hi {{first_name}}, I understand you'd like to change your move-in date. I'll in…" at bounding box center [381, 292] width 229 height 38
drag, startPoint x: 370, startPoint y: 287, endPoint x: 441, endPoint y: 289, distance: 71.4
click at [441, 289] on textarea "Hi {{first_name}}, I understand you'd like to change your move-in date. I'll in…" at bounding box center [381, 292] width 229 height 38
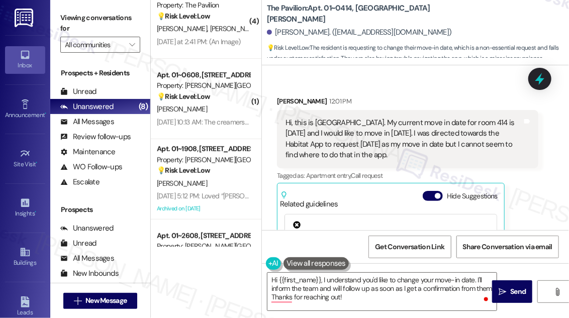
click at [82, 10] on label "Viewing conversations for" at bounding box center [100, 23] width 80 height 27
click at [368, 138] on div "Hi, this is [GEOGRAPHIC_DATA]. My current move in date for room 414 is [DATE] a…" at bounding box center [404, 139] width 237 height 43
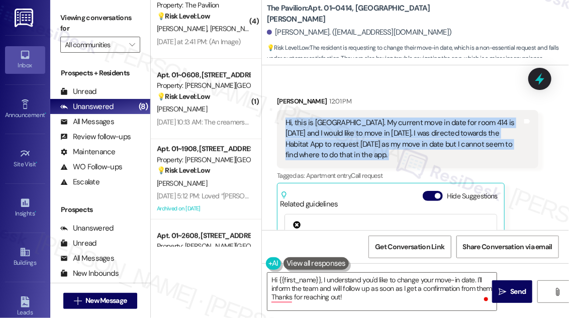
click at [368, 138] on div "Hi, this is [GEOGRAPHIC_DATA]. My current move in date for room 414 is [DATE] a…" at bounding box center [404, 139] width 237 height 43
copy div "Hi, this is [GEOGRAPHIC_DATA]. My current move in date for room 414 is [DATE] a…"
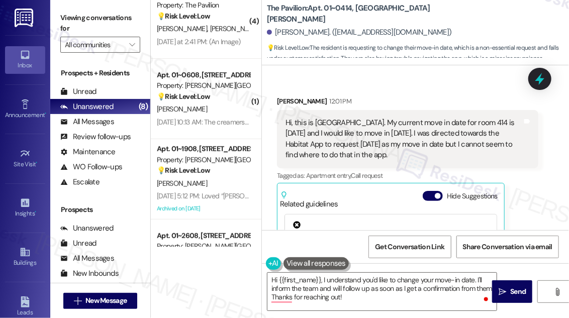
click at [73, 16] on label "Viewing conversations for" at bounding box center [100, 23] width 80 height 27
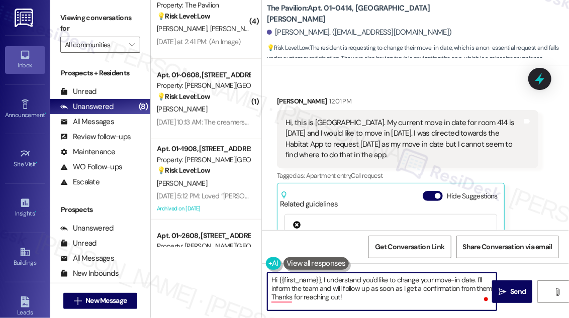
click at [377, 279] on textarea "Hi {{first_name}}, I understand you'd like to change your move-in date. I'll in…" at bounding box center [381, 292] width 229 height 38
click at [362, 288] on textarea "Hi {{first_name}}, I understand you'd like to change your move-in date. I'll in…" at bounding box center [381, 292] width 229 height 38
drag, startPoint x: 356, startPoint y: 299, endPoint x: 265, endPoint y: 294, distance: 91.1
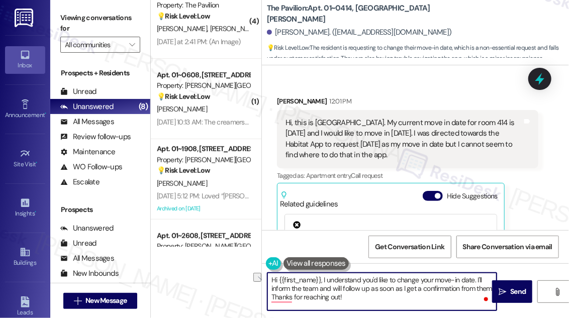
click at [265, 294] on div "Hi {{first_name}}, I understand you'd like to change your move-in date. I'll in…" at bounding box center [377, 291] width 230 height 39
type textarea "Hi {{first_name}}, I understand you'd like to change your move-in date. I'll in…"
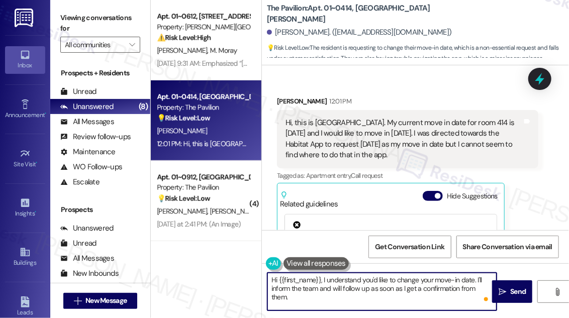
scroll to position [494, 0]
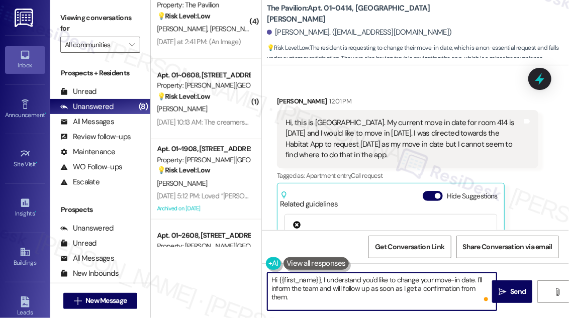
click at [352, 290] on textarea "Hi {{first_name}}, I understand you'd like to change your move-in date. I'll in…" at bounding box center [381, 292] width 229 height 38
drag, startPoint x: 376, startPoint y: 301, endPoint x: 414, endPoint y: 290, distance: 39.8
click at [414, 290] on textarea "Hi {{first_name}}, I understand you'd like to change your move-in date. I'll in…" at bounding box center [381, 292] width 229 height 38
click at [322, 279] on textarea "Hi {{first_name}}, I understand you'd like to change your move-in date. I'll in…" at bounding box center [381, 292] width 229 height 38
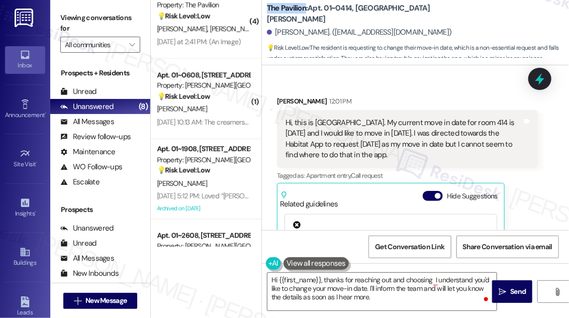
drag, startPoint x: 262, startPoint y: 15, endPoint x: 304, endPoint y: 13, distance: 42.3
click at [304, 13] on div "The Pavilion: Apt. 01~0414, One Lafayette Plaisance Sydney Kierzek. (kierzeks@m…" at bounding box center [415, 30] width 307 height 55
copy b "The Pavilion"
click at [433, 281] on textarea "Hi {{first_name}}, thanks for reaching out and choosing I understand you'd like…" at bounding box center [381, 292] width 229 height 38
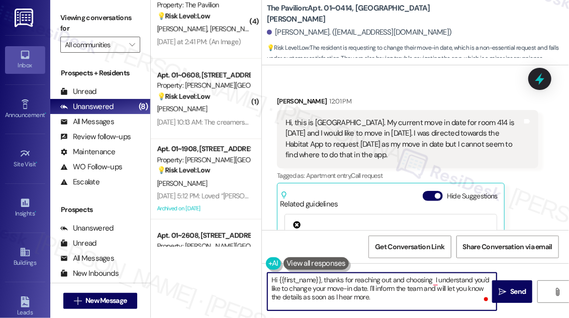
paste textarea "The Pavilion"
click at [394, 289] on textarea "Hi {{first_name}}, thanks for reaching out and choosing The Pavilion! I underst…" at bounding box center [381, 292] width 229 height 38
click at [441, 292] on textarea "Hi {{first_name}}, thanks for reaching out and choosing The Pavilion! I underst…" at bounding box center [381, 292] width 229 height 38
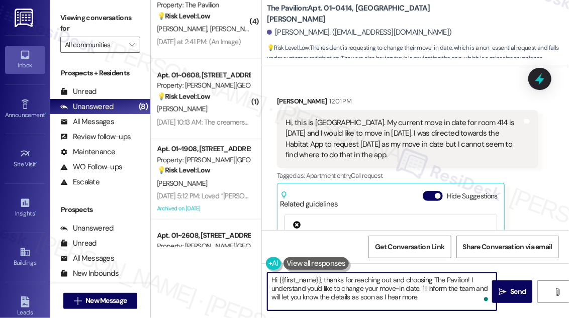
click at [438, 294] on textarea "Hi {{first_name}}, thanks for reaching out and choosing The Pavilion! I underst…" at bounding box center [381, 292] width 229 height 38
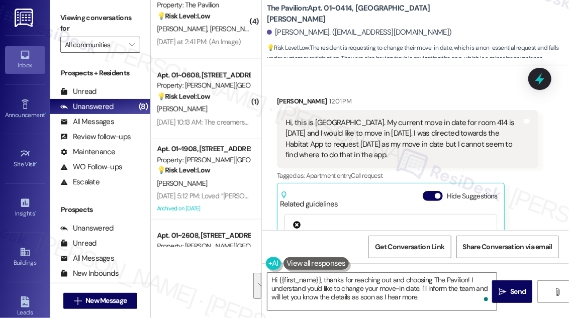
click at [64, 11] on label "Viewing conversations for" at bounding box center [100, 23] width 80 height 27
click at [65, 11] on label "Viewing conversations for" at bounding box center [100, 23] width 80 height 27
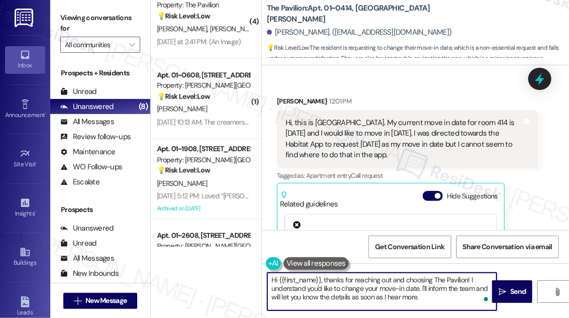
click at [357, 278] on textarea "Hi {{first_name}}, thanks for reaching out and choosing The Pavilion! I underst…" at bounding box center [381, 292] width 229 height 38
drag, startPoint x: 430, startPoint y: 298, endPoint x: 421, endPoint y: 285, distance: 15.9
click at [421, 285] on textarea "Hi {{first_name}}, thanks for reaching out and choosing The Pavilion! I underst…" at bounding box center [381, 292] width 229 height 38
paste textarea "Checking the Move-In or Lease section in the app to see if there’s an “Edit” or…"
click at [423, 287] on textarea "Hi {{first_name}}, thanks for reaching out and choosing The Pavilion! I underst…" at bounding box center [381, 292] width 229 height 38
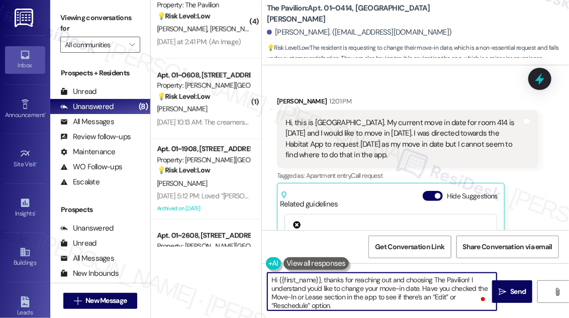
click at [381, 304] on textarea "Hi {{first_name}}, thanks for reaching out and choosing The Pavilion! I underst…" at bounding box center [381, 292] width 229 height 38
click at [381, 297] on textarea "Hi {{first_name}}, thanks for reaching out and choosing The Pavilion! I underst…" at bounding box center [381, 292] width 229 height 38
type textarea "Hi {{first_name}}, thanks for reaching out and choosing The Pavilion! I underst…"
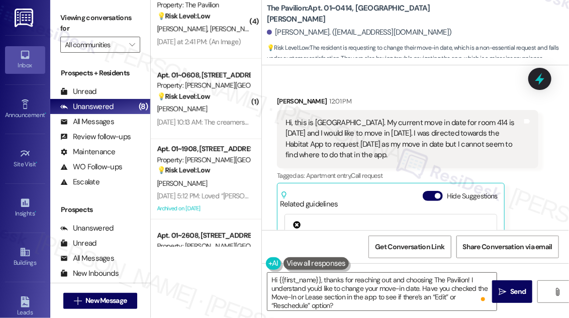
click at [69, 23] on label "Viewing conversations for" at bounding box center [100, 23] width 80 height 27
click at [345, 307] on textarea "Hi {{first_name}}, thanks for reaching out and choosing The Pavilion! I underst…" at bounding box center [381, 292] width 229 height 38
click at [510, 294] on span "Send" at bounding box center [518, 292] width 16 height 11
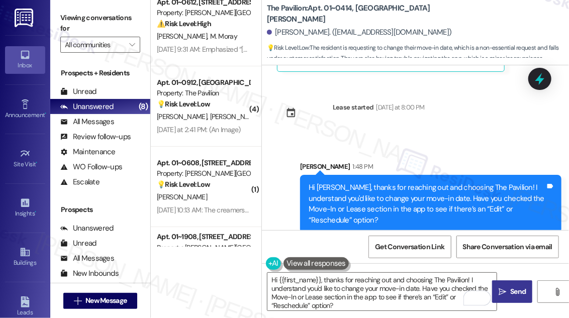
scroll to position [0, 0]
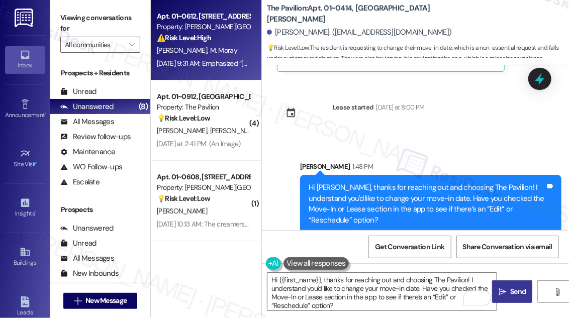
click at [209, 42] on div "⚠️ Risk Level: High The resident is disputing a rent balance and states that th…" at bounding box center [203, 38] width 93 height 11
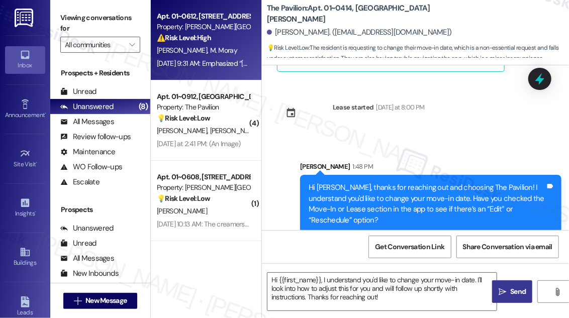
type textarea "Fetching suggested responses. Please feel free to read through the conversation…"
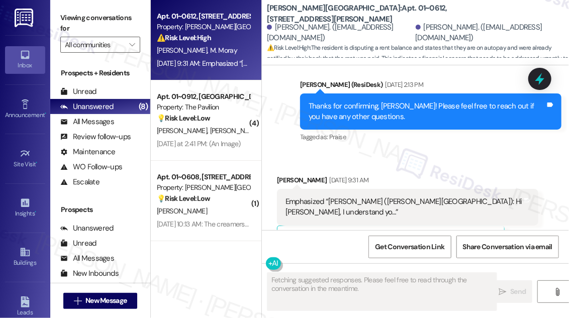
scroll to position [3335, 0]
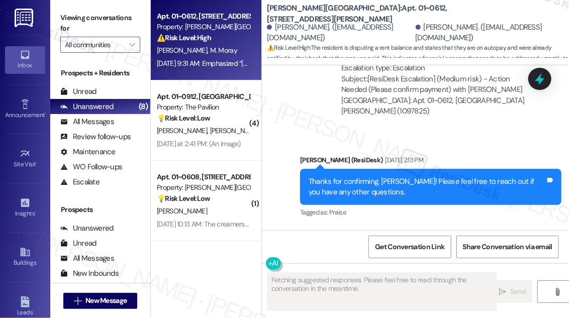
click at [325, 272] on div "Emphasized “[PERSON_NAME] ([PERSON_NAME][GEOGRAPHIC_DATA]): Hi [PERSON_NAME], I…" at bounding box center [404, 283] width 237 height 22
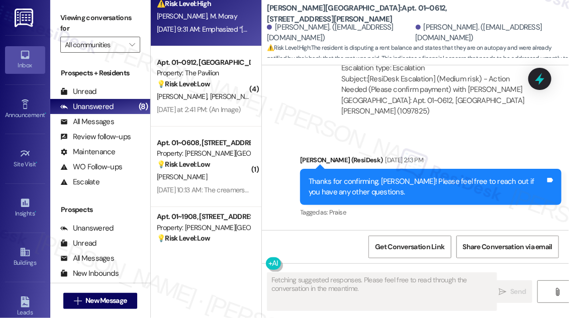
scroll to position [45, 0]
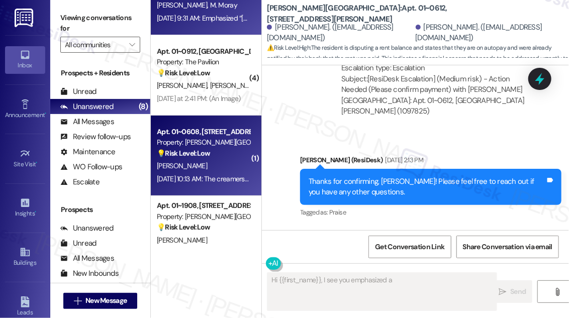
type textarea "Hi {{first_name}}, I see you emphasized a"
click at [216, 148] on div "💡 Risk Level: Low The request to replace creamers and sugars at the coffee mach…" at bounding box center [203, 153] width 93 height 11
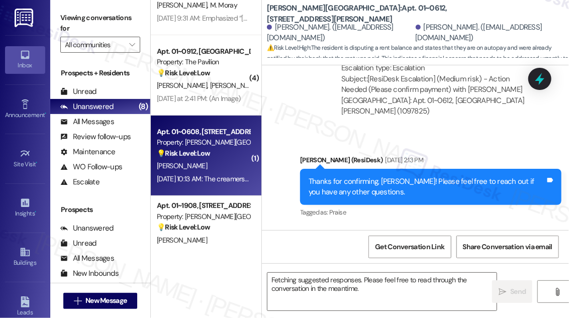
type textarea "Hi {{first_name}}, I see you emphasized a previous message. To clarify, is ther…"
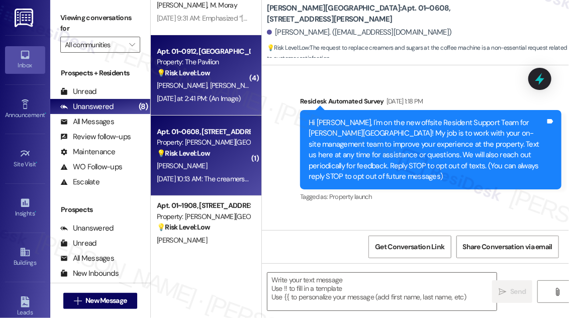
type textarea "Fetching suggested responses. Please feel free to read through the conversation…"
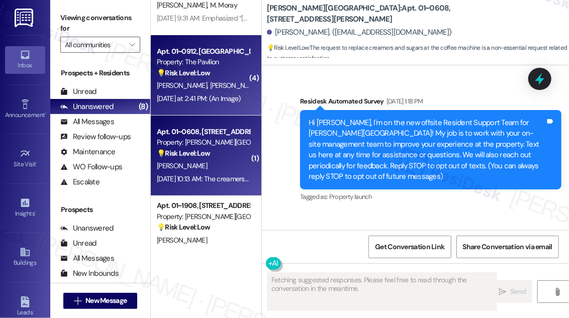
scroll to position [19864, 0]
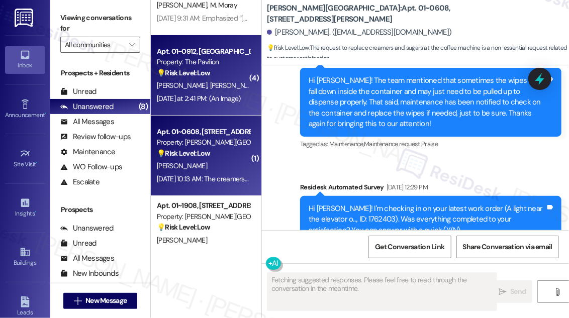
click at [223, 96] on div "Yesterday at 2:41 PM: (An Image) Yesterday at 2:41 PM: (An Image)" at bounding box center [199, 98] width 84 height 9
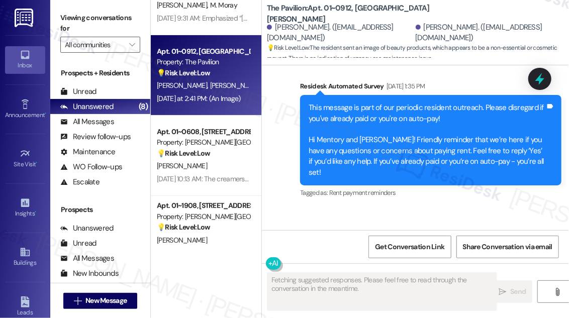
scroll to position [979, 0]
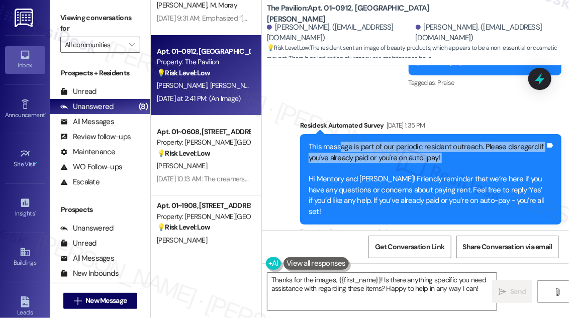
drag, startPoint x: 339, startPoint y: 155, endPoint x: 480, endPoint y: 179, distance: 143.4
click at [485, 176] on div "This message is part of our periodic resident outreach. Please disregard if you…" at bounding box center [427, 179] width 237 height 75
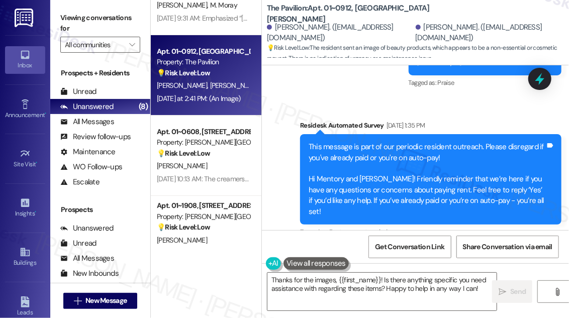
click at [445, 190] on div "This message is part of our periodic resident outreach. Please disregard if you…" at bounding box center [427, 179] width 237 height 75
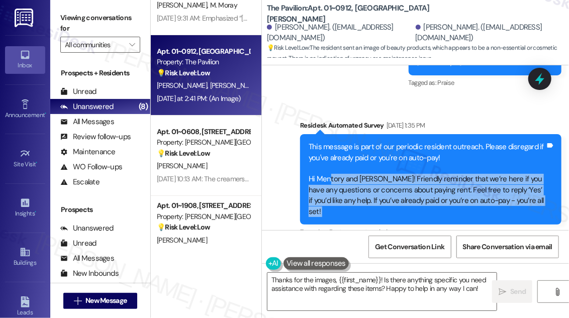
click at [445, 190] on div "This message is part of our periodic resident outreach. Please disregard if you…" at bounding box center [427, 179] width 237 height 75
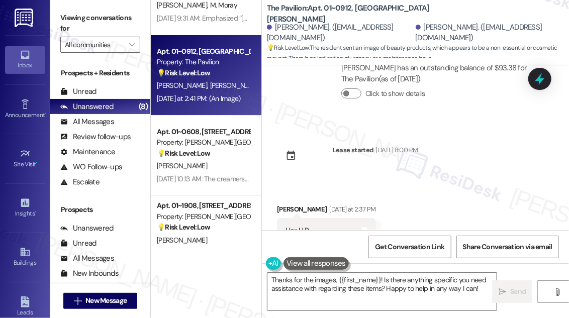
scroll to position [1299, 0]
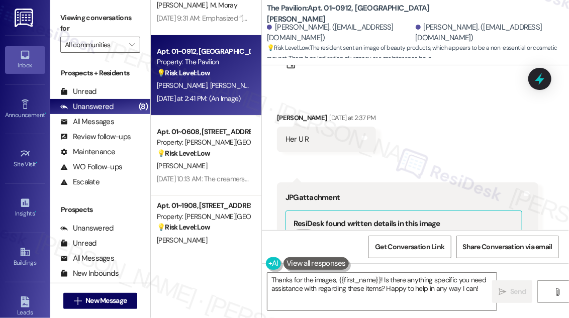
click at [288, 130] on div "Her U R Tags and notes" at bounding box center [326, 140] width 99 height 26
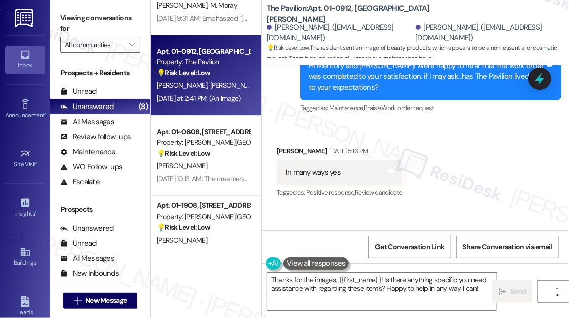
scroll to position [614, 0]
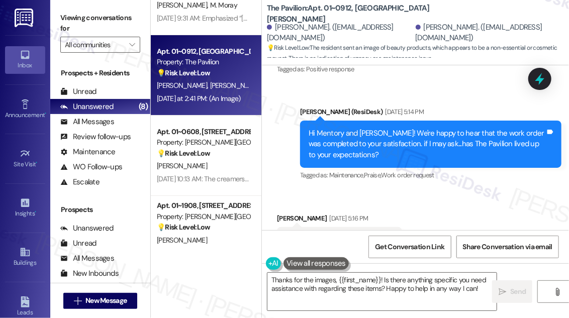
click at [399, 142] on div "Hi Mentory and Robert! We're happy to hear that the work order was completed to…" at bounding box center [427, 144] width 237 height 32
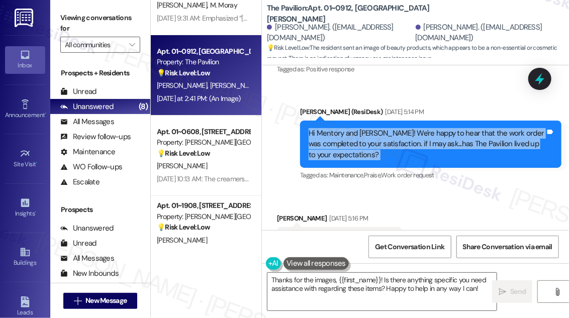
click at [399, 142] on div "Hi Mentory and Robert! We're happy to hear that the work order was completed to…" at bounding box center [427, 144] width 237 height 32
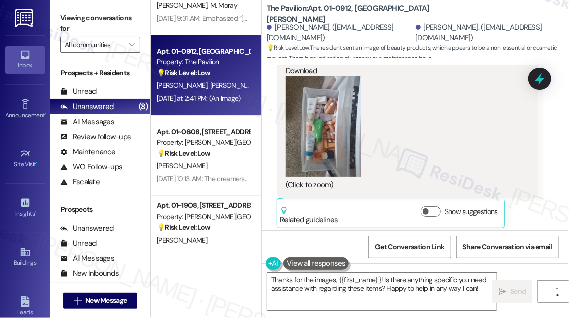
scroll to position [1893, 0]
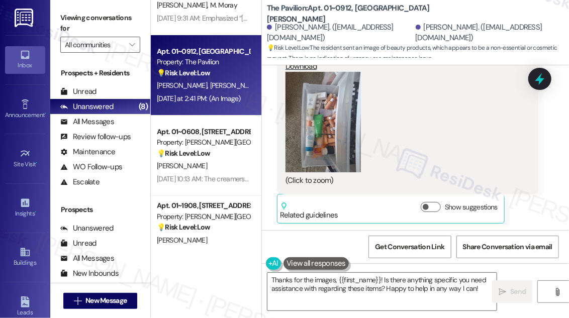
click at [314, 125] on button "Zoom image" at bounding box center [323, 122] width 75 height 101
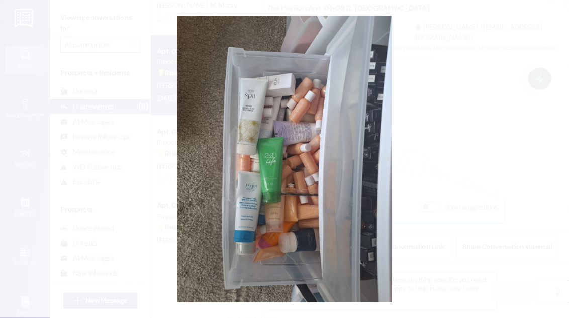
click at [453, 144] on button "Unzoom image" at bounding box center [284, 159] width 569 height 318
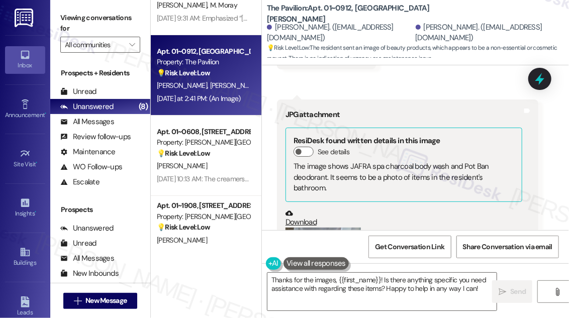
scroll to position [1299, 0]
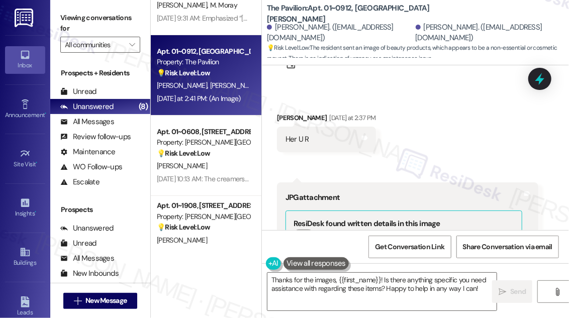
click at [300, 138] on div "Her U R" at bounding box center [298, 139] width 24 height 11
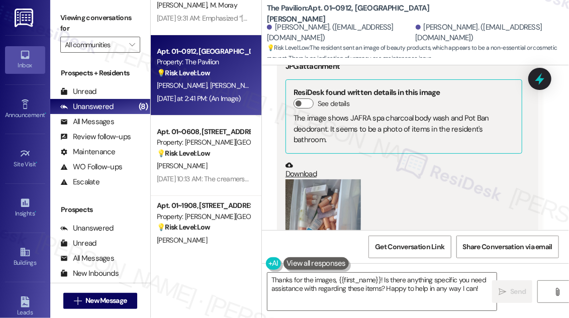
scroll to position [1528, 0]
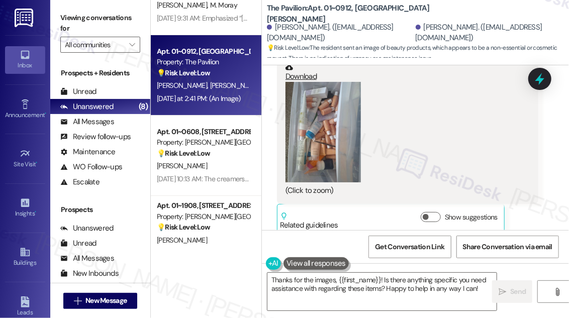
click at [424, 28] on div "Robert Middleton. (rmiddleton_@hotmail.com)" at bounding box center [489, 33] width 146 height 22
copy div "Robert"
click at [336, 279] on textarea "Thanks for the images, {{first_name}}! Is there anything specific you need assi…" at bounding box center [381, 292] width 229 height 38
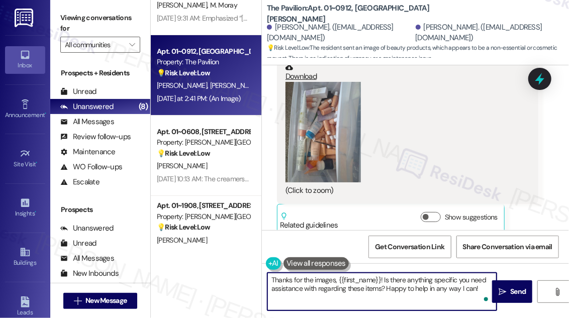
click at [269, 279] on textarea "Thanks for the images, {{first_name}}! Is there anything specific you need assi…" at bounding box center [381, 292] width 229 height 38
paste textarea "Robert"
drag, startPoint x: 410, startPoint y: 277, endPoint x: 343, endPoint y: 278, distance: 67.4
click at [343, 278] on textarea "Hi Robert! Thanks for the images, {{first_name}}! Is there anything specific yo…" at bounding box center [381, 292] width 229 height 38
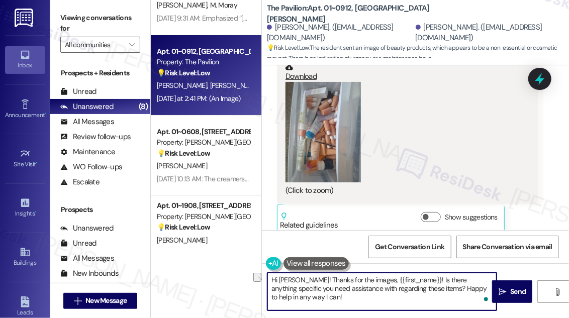
drag, startPoint x: 343, startPoint y: 278, endPoint x: 410, endPoint y: 276, distance: 66.9
click at [410, 276] on textarea "Hi Robert! Thanks for the images, {{first_name}}! Is there anything specific yo…" at bounding box center [381, 292] width 229 height 38
click at [399, 285] on textarea "Hi Robert! Thanks for the photos! Is there anything specific you need assistanc…" at bounding box center [381, 292] width 229 height 38
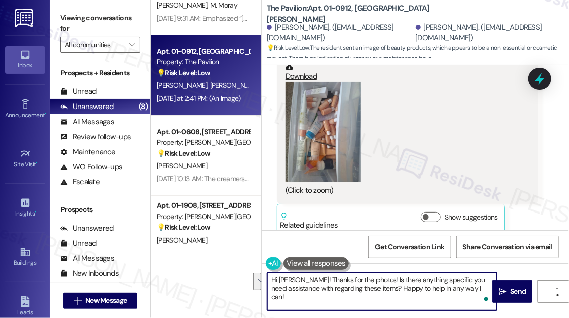
click at [455, 285] on textarea "Hi Robert! Thanks for the photos! Is there anything specific you need assistanc…" at bounding box center [381, 292] width 229 height 38
drag, startPoint x: 483, startPoint y: 288, endPoint x: 387, endPoint y: 287, distance: 95.5
click at [387, 287] on textarea "Hi Robert! Thanks for the photos! Is there anything specific you need assistanc…" at bounding box center [381, 292] width 229 height 38
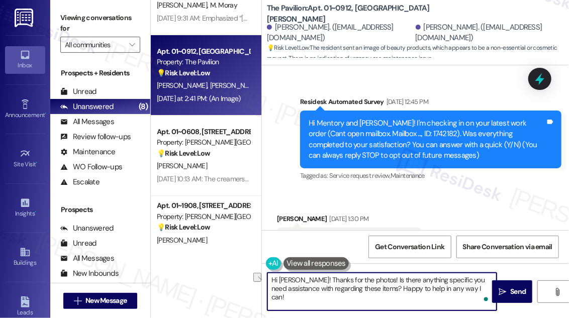
scroll to position [0, 0]
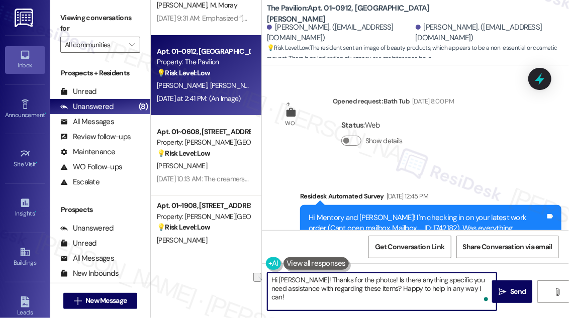
type textarea "Hi Robert! Thanks for the photos! Is there anything specific you need assistanc…"
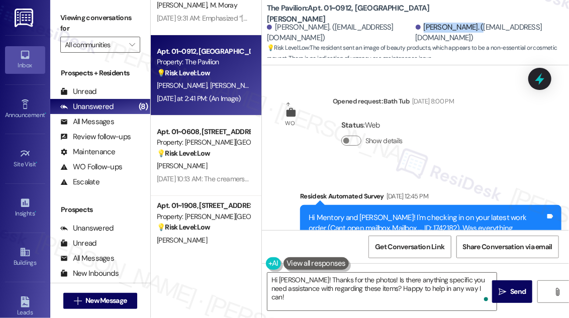
drag, startPoint x: 416, startPoint y: 28, endPoint x: 469, endPoint y: 27, distance: 52.8
click at [469, 27] on div "Robert Middleton. (rmiddleton_@hotmail.com)" at bounding box center [489, 33] width 146 height 22
copy div "Robert Middleton"
click at [122, 299] on span "New Message" at bounding box center [105, 301] width 41 height 11
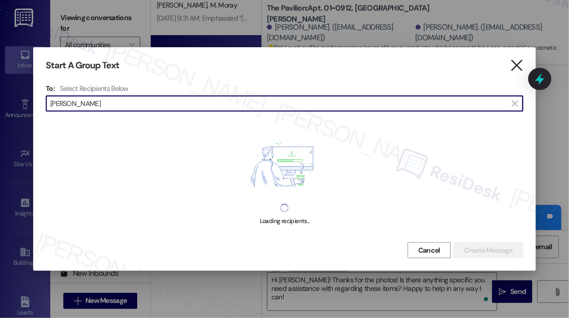
type input "Robert Middleton"
click at [515, 62] on icon "" at bounding box center [517, 65] width 14 height 11
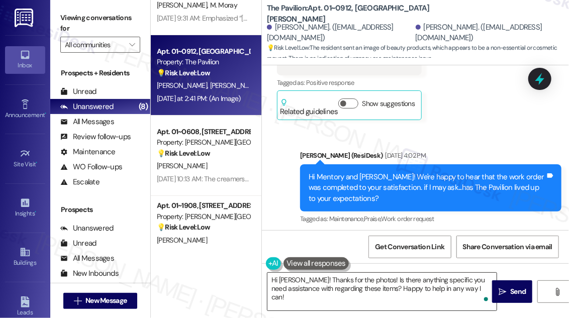
scroll to position [274, 0]
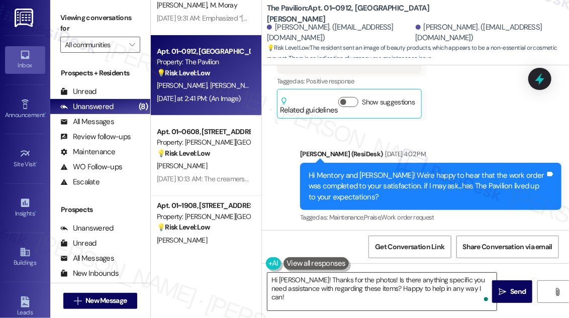
click at [375, 273] on textarea "Hi Robert! Thanks for the photos! Is there anything specific you need assistanc…" at bounding box center [381, 292] width 229 height 38
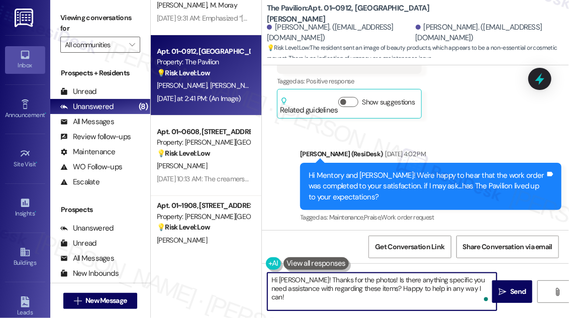
click at [375, 273] on textarea "Hi Robert! Thanks for the photos! Is there anything specific you need assistanc…" at bounding box center [381, 292] width 229 height 38
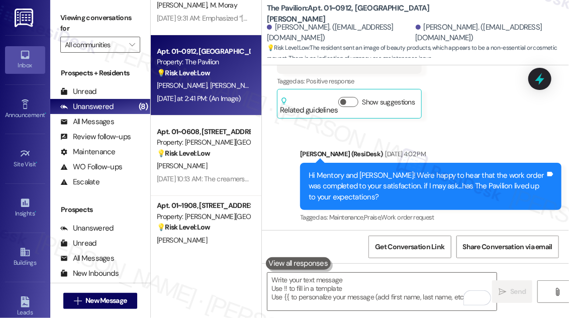
click at [65, 15] on label "Viewing conversations for" at bounding box center [100, 23] width 80 height 27
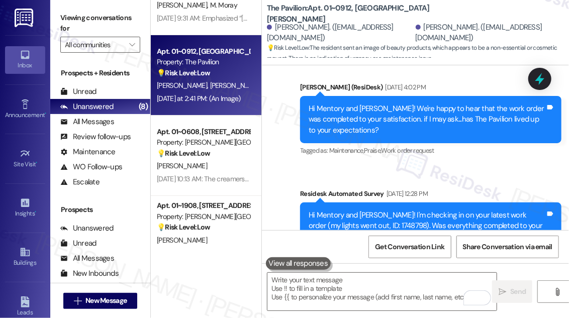
scroll to position [503, 0]
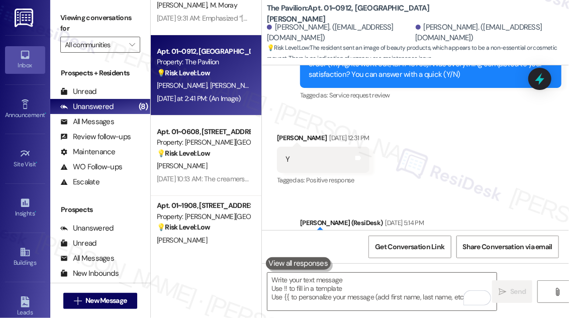
click at [302, 136] on div "Mentory Middleton May 23, 2025 at 12:31 PM" at bounding box center [323, 140] width 93 height 14
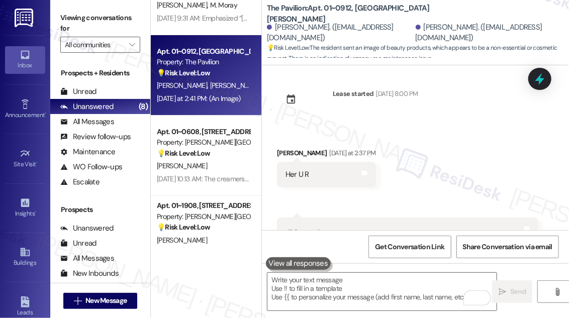
scroll to position [1280, 0]
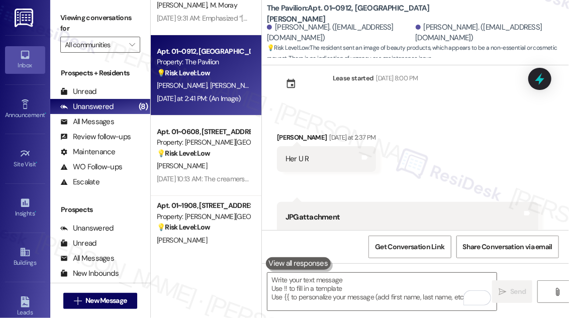
click at [294, 136] on div "Robert Middleton Yesterday at 2:37 PM" at bounding box center [326, 139] width 99 height 14
copy div "Robert Middleton"
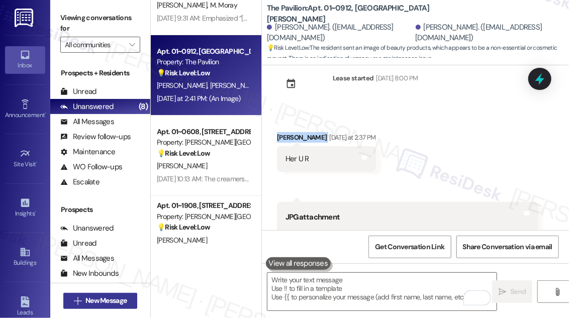
click at [116, 297] on span "New Message" at bounding box center [105, 301] width 41 height 11
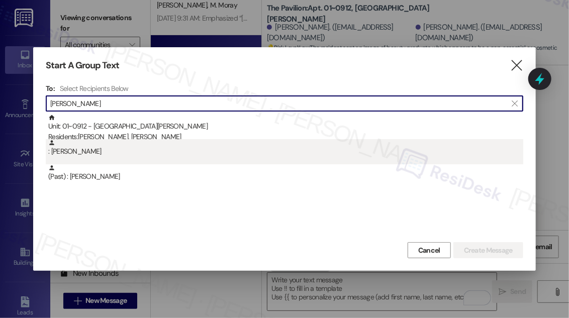
type input "Robert Middleton"
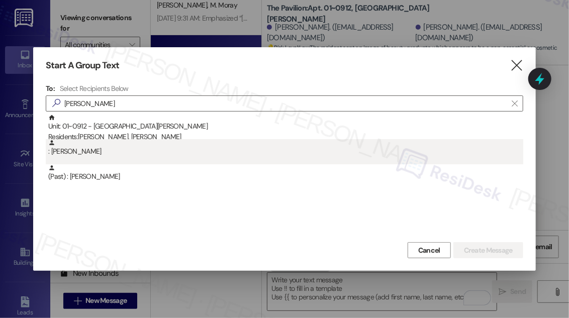
click at [126, 152] on div ": Robert Middleton" at bounding box center [285, 148] width 475 height 18
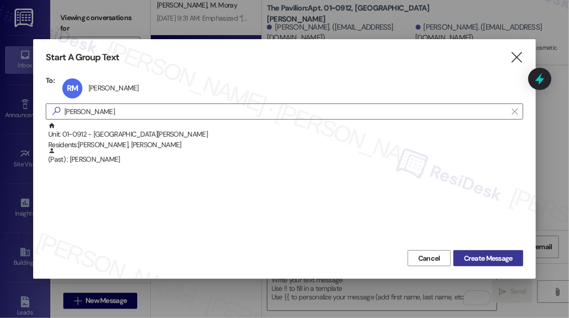
click at [491, 253] on span "Create Message" at bounding box center [488, 258] width 49 height 11
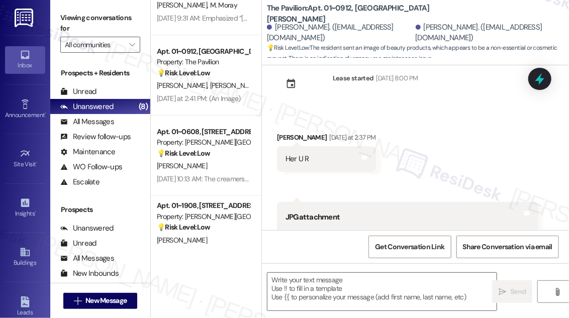
type textarea "Fetching suggested responses. Please feel free to read through the conversation…"
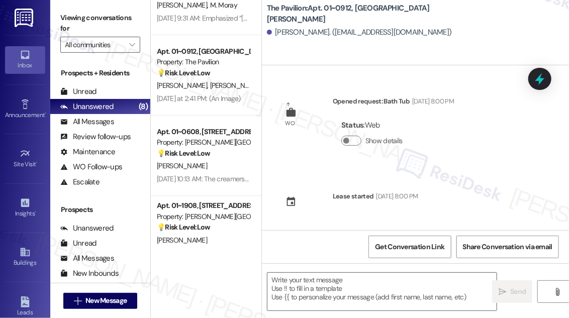
type textarea "Fetching suggested responses. Please feel free to read through the conversation…"
click at [128, 303] on span "New Message" at bounding box center [105, 301] width 45 height 11
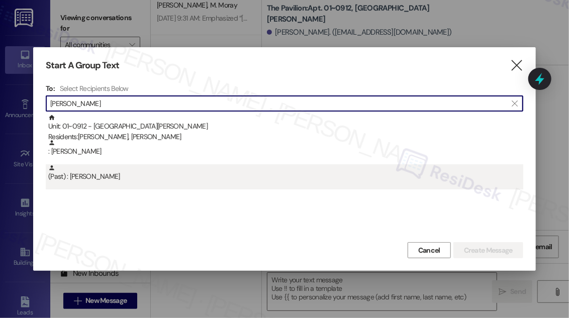
type input "Robert Middleton"
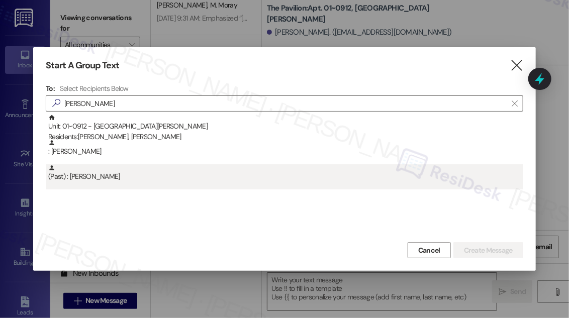
click at [173, 180] on div "(Past) : Robert Middleton" at bounding box center [285, 173] width 475 height 18
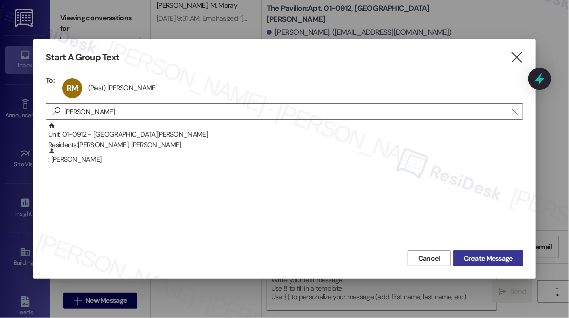
click at [485, 253] on span "Create Message" at bounding box center [488, 258] width 49 height 11
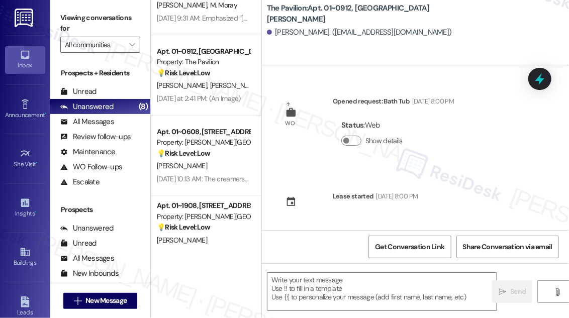
type textarea "Fetching suggested responses. Please feel free to read through the conversation…"
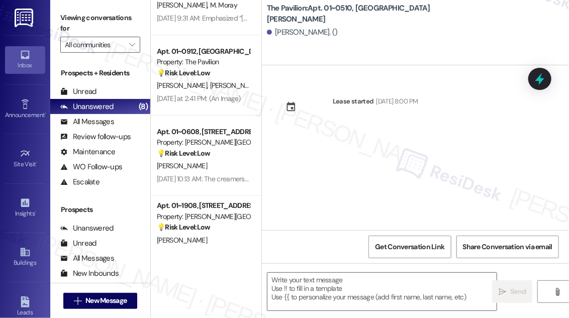
type textarea "Fetching suggested responses. Please feel free to read through the conversation…"
click at [129, 298] on span "New Message" at bounding box center [105, 301] width 45 height 11
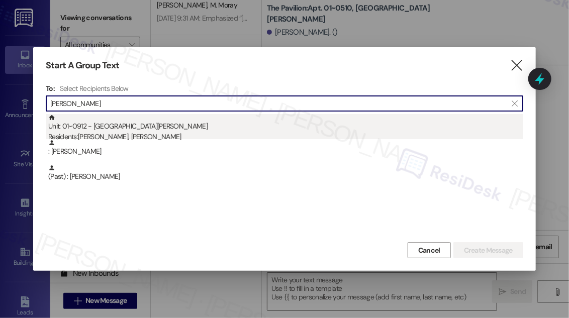
type input "Robert Middleton"
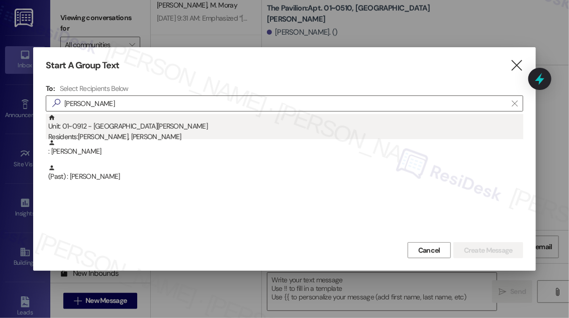
click at [196, 134] on div "Residents: Mentory Middleton, Robert Middleton" at bounding box center [285, 137] width 475 height 11
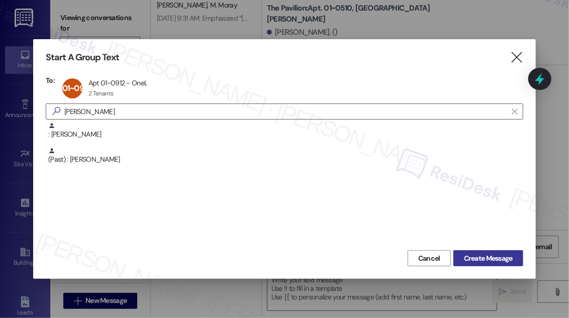
click at [486, 257] on span "Create Message" at bounding box center [488, 258] width 49 height 11
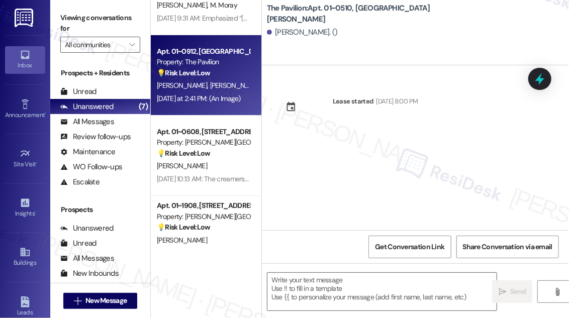
type textarea "Fetching suggested responses. Please feel free to read through the conversation…"
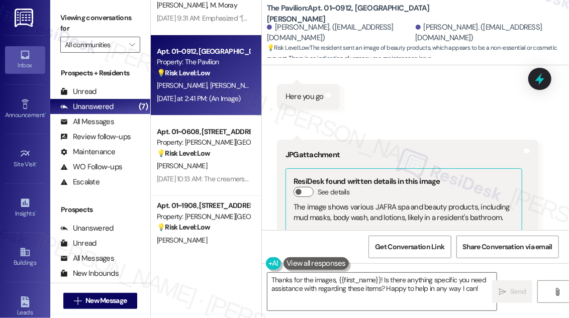
scroll to position [1893, 0]
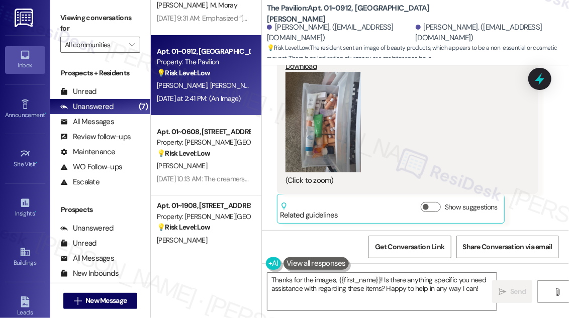
click at [61, 9] on div "Viewing conversations for All communities " at bounding box center [100, 31] width 100 height 63
click at [320, 283] on textarea "Thanks for the images, {{first_name}}! Is there anything specific you need assi…" at bounding box center [381, 292] width 229 height 38
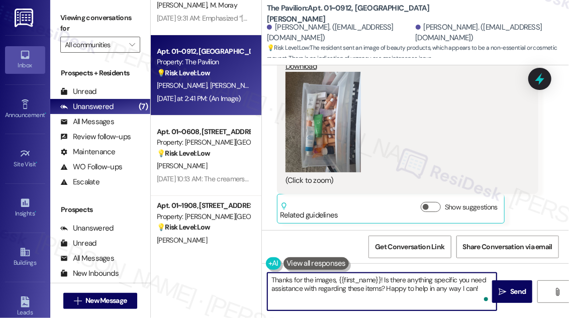
paste textarea "Hi Robert! Thanks for the photos"
drag, startPoint x: 472, startPoint y: 286, endPoint x: 388, endPoint y: 291, distance: 84.1
click at [388, 291] on textarea "Hi Robert! Thanks for the photos! Is there anything specific you need assistanc…" at bounding box center [381, 292] width 229 height 38
click at [439, 290] on textarea "Hi Robert! Thanks for the photos! Is there anything specific you need assistanc…" at bounding box center [381, 292] width 229 height 38
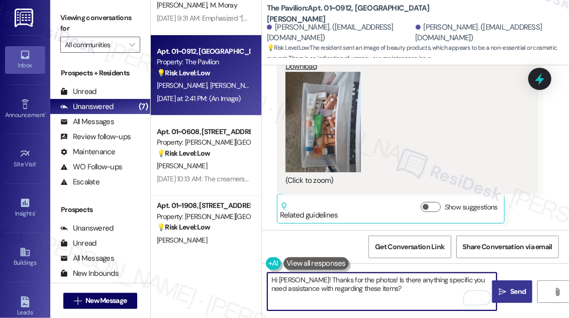
click at [511, 287] on span "Send" at bounding box center [518, 292] width 16 height 11
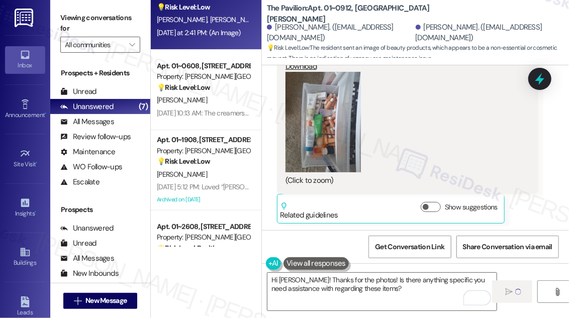
scroll to position [137, 0]
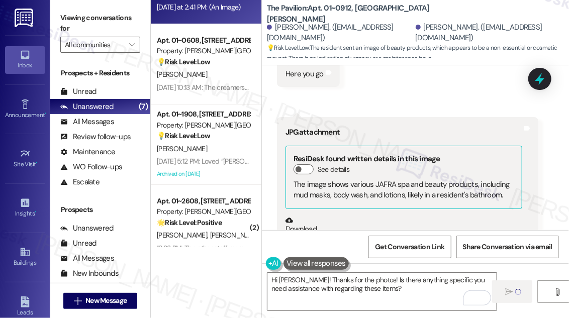
type textarea "Fetching suggested responses. Please feel free to read through the conversation…"
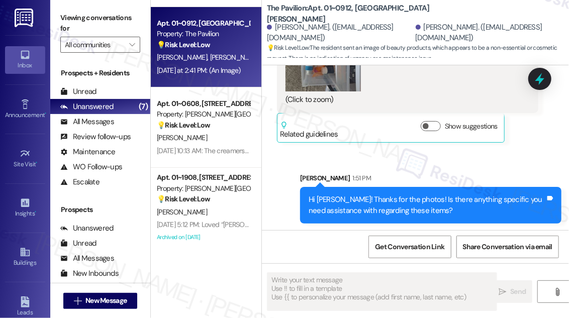
scroll to position [0, 0]
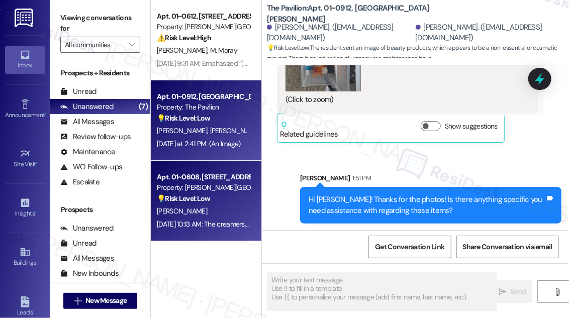
click at [201, 191] on div "Property: [PERSON_NAME][GEOGRAPHIC_DATA]" at bounding box center [203, 188] width 93 height 11
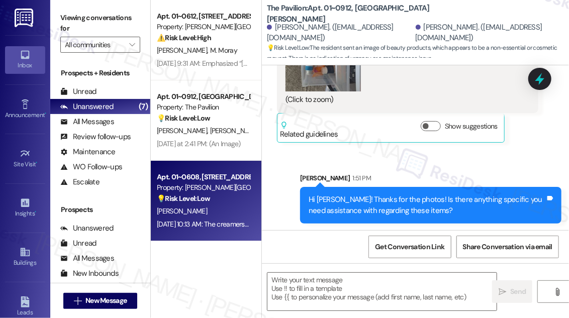
type textarea "Fetching suggested responses. Please feel free to read through the conversation…"
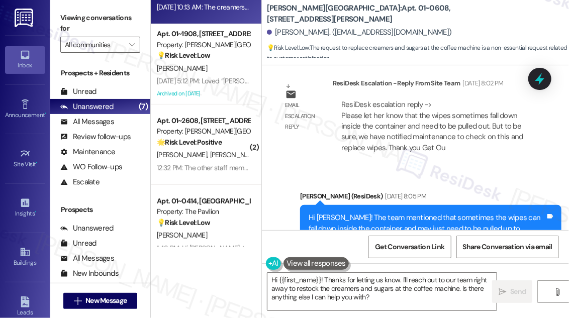
scroll to position [19819, 0]
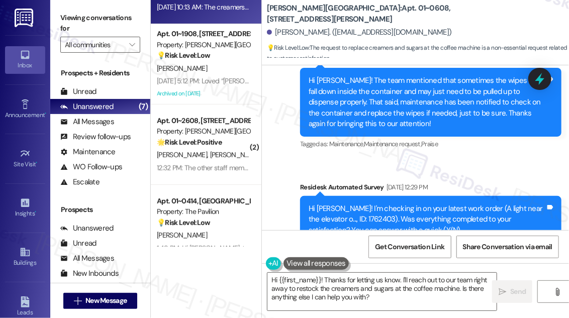
click at [399, 312] on div "The creamers and sugars need to be replaced at the coffee machine" at bounding box center [396, 317] width 220 height 11
copy div "The creamers and sugars need to be replaced at the coffee machine Tags and notes"
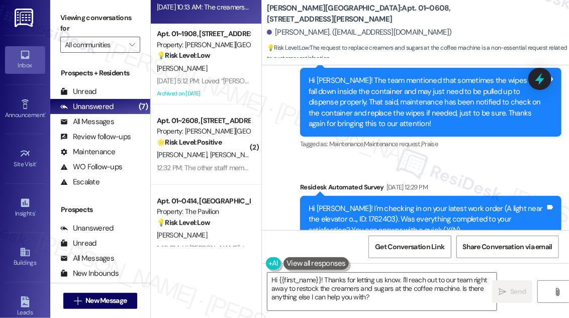
click at [57, 6] on div "Viewing conversations for All communities " at bounding box center [100, 31] width 100 height 63
click at [308, 292] on textarea "Hi {{first_name}}! Thanks for letting us know. I'll reach out to our team right…" at bounding box center [381, 292] width 229 height 38
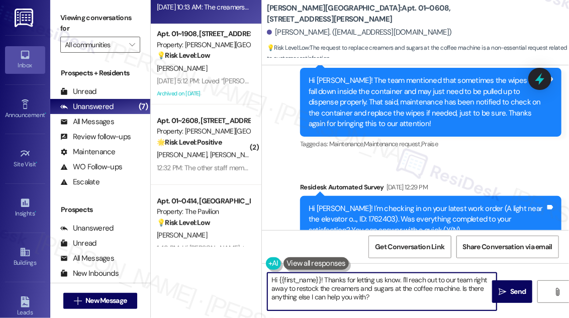
click at [308, 292] on textarea "Hi {{first_name}}! Thanks for letting us know. I'll reach out to our team right…" at bounding box center [381, 292] width 229 height 38
paste textarea "I wanted to check in regarding your note about the creamers and sugars at the c…"
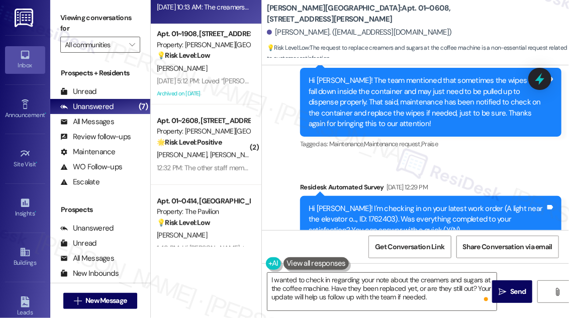
click at [284, 288] on div "Alicia Saragosa Question Aug 09, 2025 at 10:13 AM" at bounding box center [399, 296] width 245 height 16
copy div "Alicia"
click at [268, 275] on textarea "I wanted to check in regarding your note about the creamers and sugars at the c…" at bounding box center [381, 292] width 229 height 38
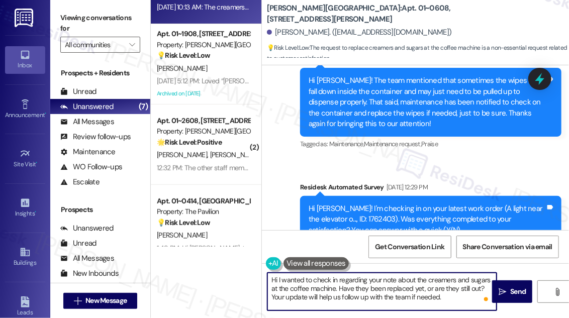
paste textarea "Alicia"
click at [342, 282] on textarea "Hi Alicia! I wanted to check in regarding your note about the creamers and suga…" at bounding box center [381, 292] width 229 height 38
click at [419, 293] on textarea "Hi Alicia! I wanted to check in regarding your note about the creamers and suga…" at bounding box center [381, 292] width 229 height 38
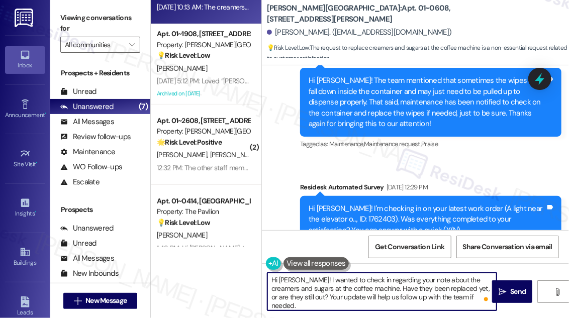
click at [419, 293] on textarea "Hi Alicia! I wanted to check in regarding your note about the creamers and suga…" at bounding box center [381, 292] width 229 height 38
click at [372, 294] on textarea "Hi Alicia! I wanted to check in regarding your note about the creamers and suga…" at bounding box center [381, 292] width 229 height 38
click at [371, 294] on textarea "Hi Alicia! I wanted to check in regarding your note about the creamers and suga…" at bounding box center [381, 292] width 229 height 38
click at [454, 293] on textarea "Hi Alicia! I wanted to check in regarding your note about the creamers and suga…" at bounding box center [381, 292] width 229 height 38
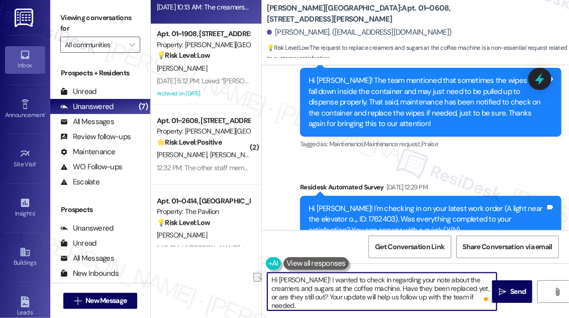
drag, startPoint x: 469, startPoint y: 298, endPoint x: 336, endPoint y: 299, distance: 132.7
click at [336, 299] on textarea "Hi Alicia! I wanted to check in regarding your note about the creamers and suga…" at bounding box center [381, 292] width 229 height 38
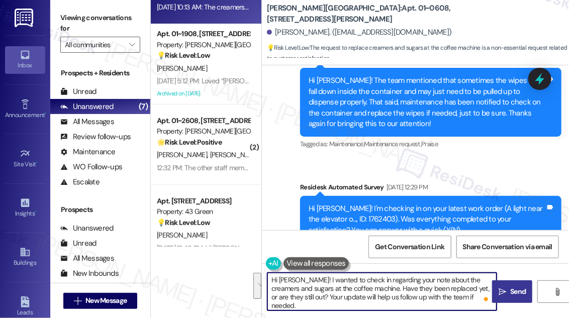
type textarea "Hi Alicia! I wanted to check in regarding your note about the creamers and suga…"
click at [500, 292] on icon "" at bounding box center [503, 292] width 8 height 8
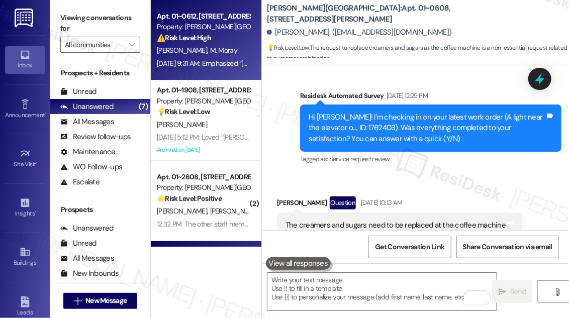
click at [226, 40] on div "⚠️ Risk Level: High The resident is disputing a rent balance and states that th…" at bounding box center [203, 38] width 93 height 11
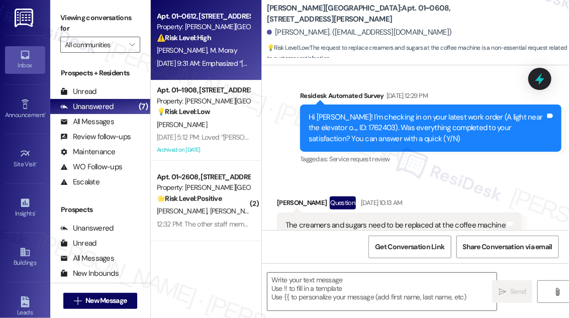
type textarea "Fetching suggested responses. Please feel free to read through the conversation…"
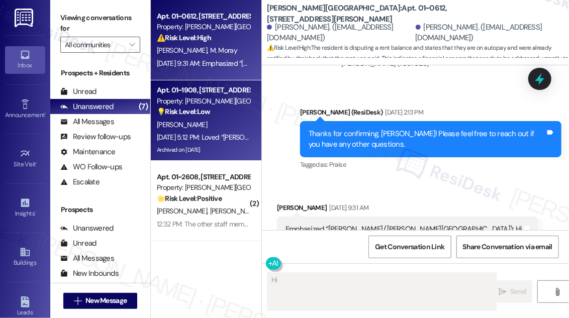
scroll to position [3335, 0]
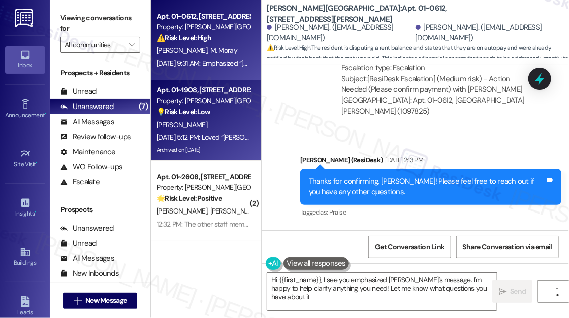
type textarea "Hi {{first_name}}, I see you emphasized Sarah's message. I'm happy to help clar…"
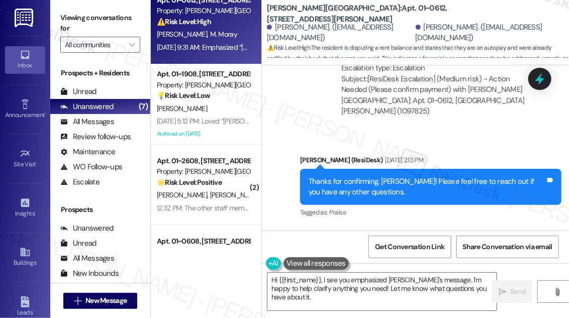
scroll to position [91, 0]
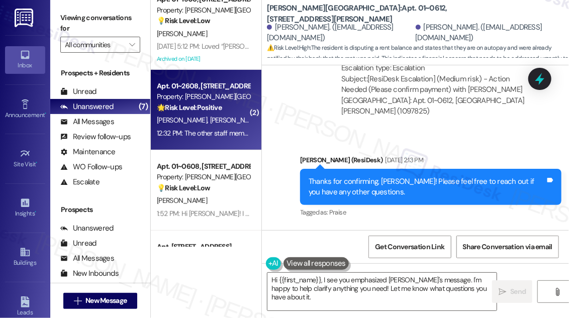
click at [217, 125] on div "J. Hirsh M. Hirsh" at bounding box center [203, 120] width 95 height 13
type textarea "Fetching suggested responses. Please feel free to read through the conversation…"
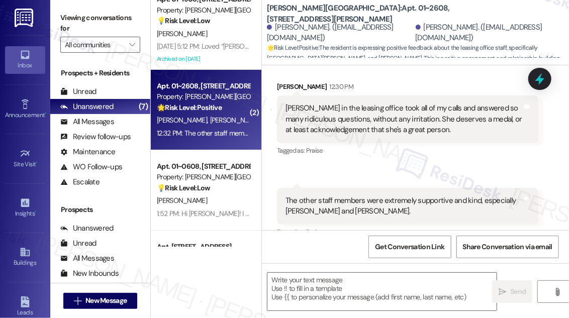
scroll to position [208, 0]
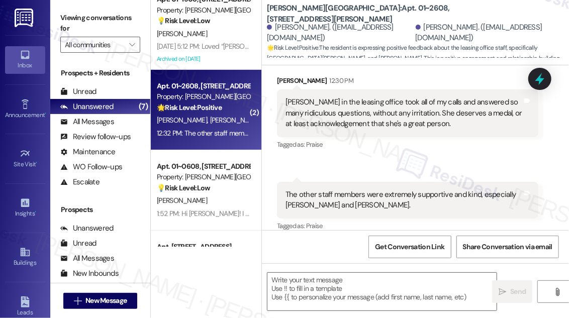
type textarea "Fetching suggested responses. Please feel free to read through the conversation…"
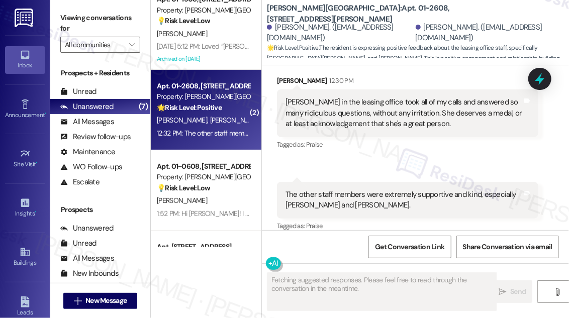
click at [330, 97] on div "Rose in the leasing office took all of my calls and answered so many ridiculous…" at bounding box center [404, 113] width 237 height 32
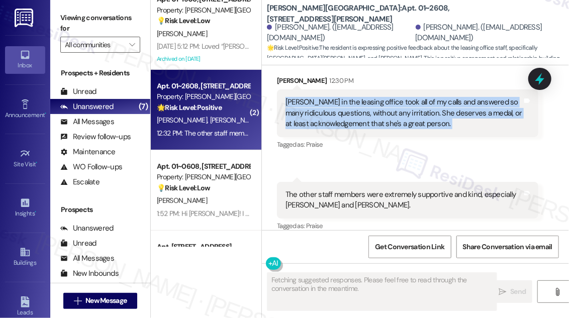
click at [330, 97] on div "Rose in the leasing office took all of my calls and answered so many ridiculous…" at bounding box center [404, 113] width 237 height 32
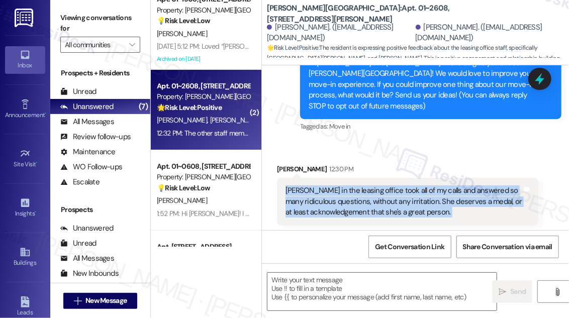
scroll to position [116, 0]
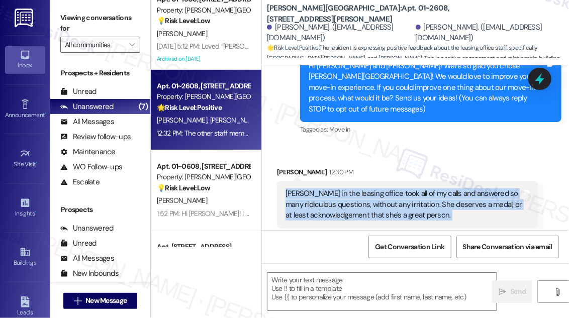
click at [324, 189] on div "Rose in the leasing office took all of my calls and answered so many ridiculous…" at bounding box center [404, 205] width 237 height 32
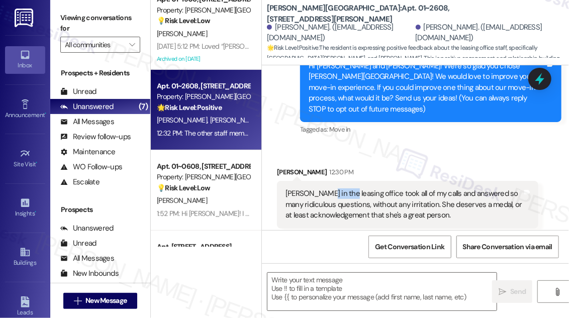
click at [324, 189] on div "Rose in the leasing office took all of my calls and answered so many ridiculous…" at bounding box center [404, 205] width 237 height 32
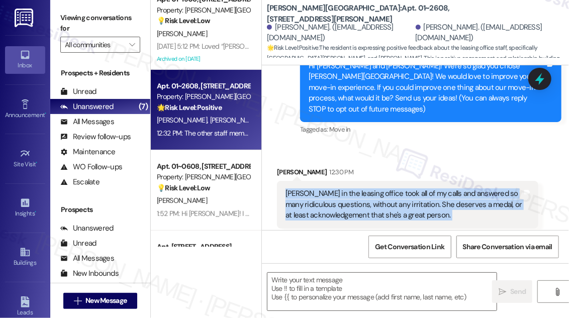
click at [324, 189] on div "Rose in the leasing office took all of my calls and answered so many ridiculous…" at bounding box center [404, 205] width 237 height 32
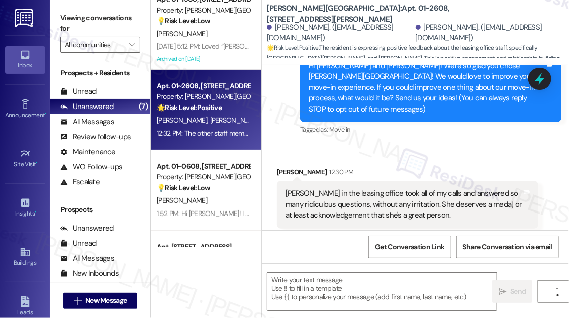
click at [405, 167] on div "Jill Hirsh 12:30 PM" at bounding box center [407, 174] width 261 height 14
click at [397, 195] on div "Rose in the leasing office took all of my calls and answered so many ridiculous…" at bounding box center [404, 205] width 237 height 32
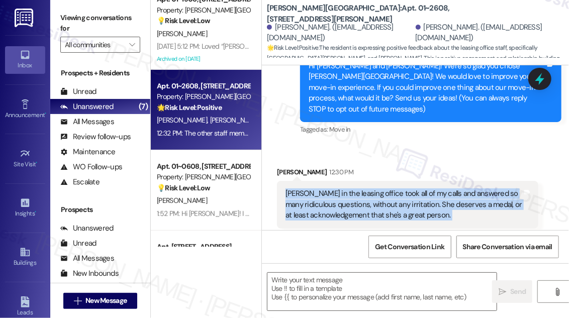
click at [396, 195] on div "Rose in the leasing office took all of my calls and answered so many ridiculous…" at bounding box center [404, 205] width 237 height 32
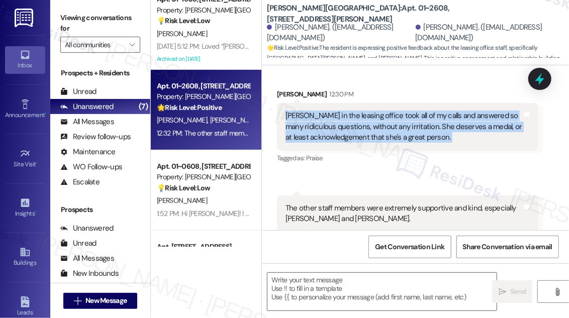
scroll to position [208, 0]
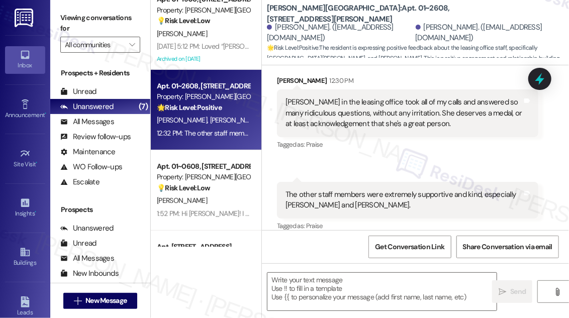
click at [349, 190] on div "The other staff members were extremely supportive and kind, especially Gwen and…" at bounding box center [404, 201] width 237 height 22
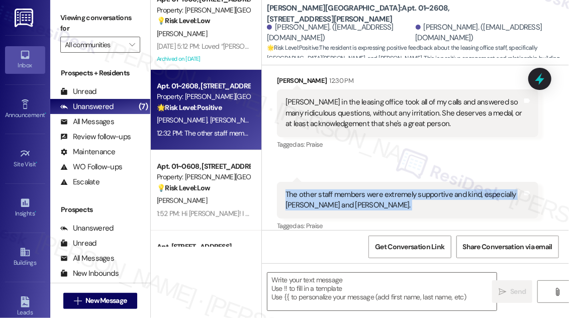
click at [349, 190] on div "The other staff members were extremely supportive and kind, especially Gwen and…" at bounding box center [404, 201] width 237 height 22
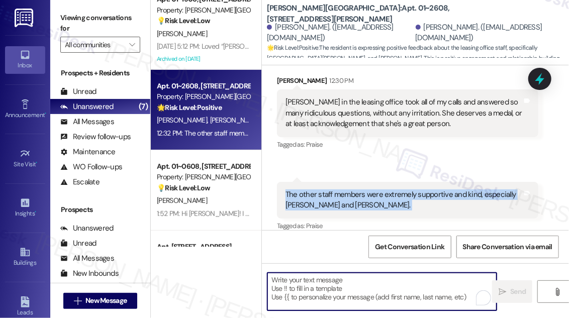
click at [318, 288] on textarea "To enrich screen reader interactions, please activate Accessibility in Grammarl…" at bounding box center [381, 292] width 229 height 38
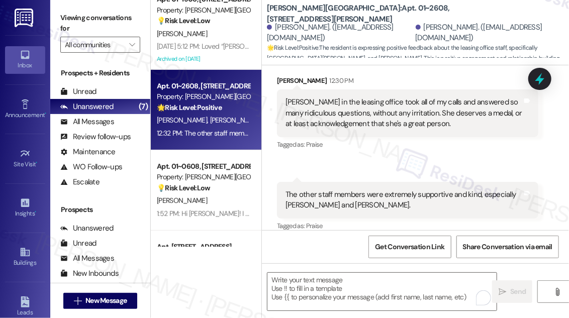
click at [314, 114] on div "Rose in the leasing office took all of my calls and answered so many ridiculous…" at bounding box center [404, 113] width 237 height 32
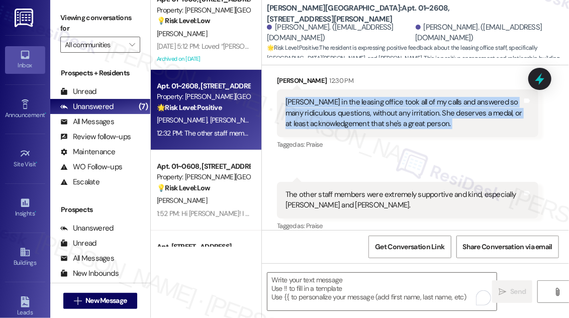
click at [314, 114] on div "Rose in the leasing office took all of my calls and answered so many ridiculous…" at bounding box center [404, 113] width 237 height 32
copy div "Rose in the leasing office took all of my calls and answered so many ridiculous…"
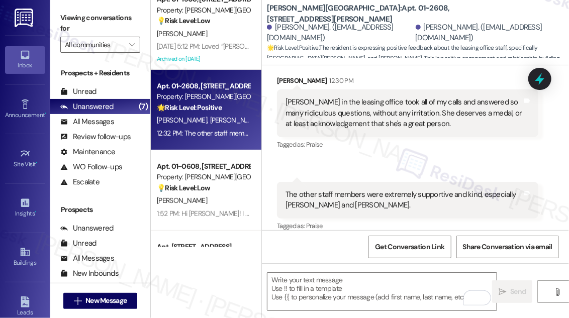
click at [82, 24] on label "Viewing conversations for" at bounding box center [100, 23] width 80 height 27
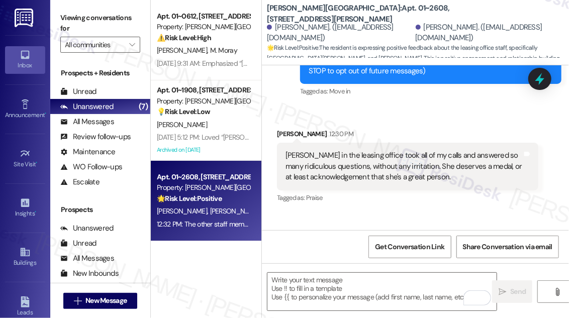
scroll to position [71, 0]
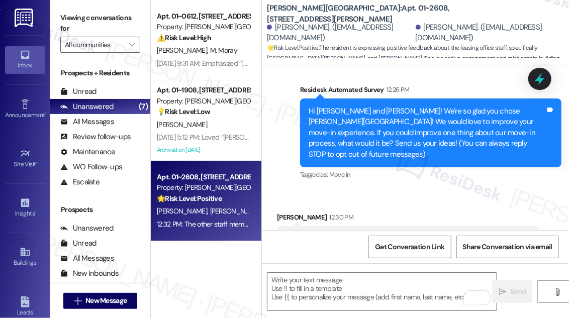
click at [351, 135] on div "Hi Moriah and Jill! We're so glad you chose Kingsbury Plaza! We would love to i…" at bounding box center [427, 133] width 237 height 54
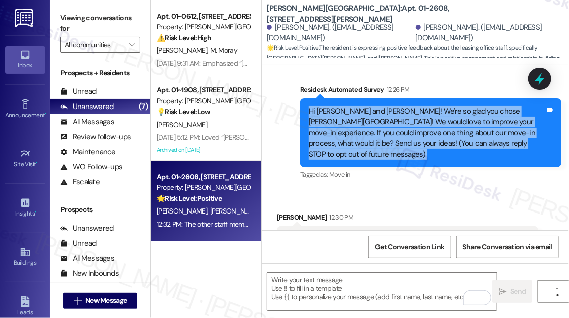
click at [351, 135] on div "Hi Moriah and Jill! We're so glad you chose Kingsbury Plaza! We would love to i…" at bounding box center [427, 133] width 237 height 54
copy div "Hi Moriah and Jill! We're so glad you chose Kingsbury Plaza! We would love to i…"
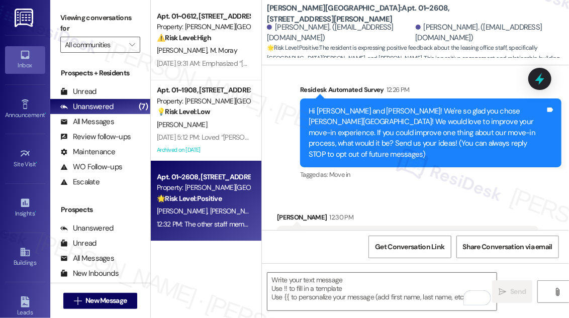
click at [59, 12] on div "Viewing conversations for All communities " at bounding box center [100, 31] width 100 height 63
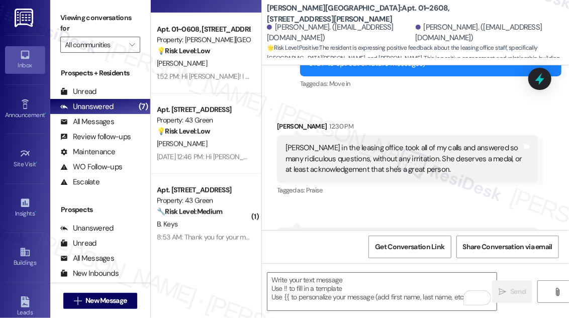
scroll to position [208, 0]
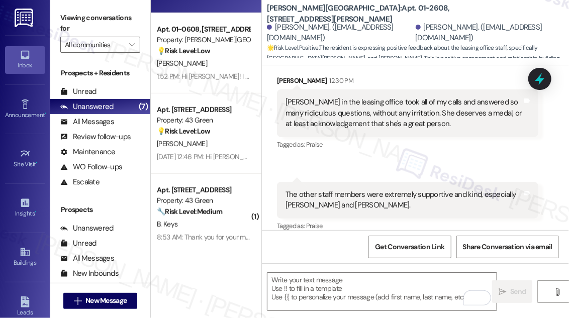
click at [356, 198] on div "The other staff members were extremely supportive and kind, especially Gwen and…" at bounding box center [404, 201] width 237 height 22
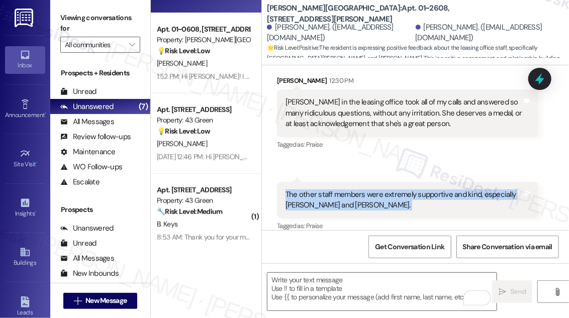
click at [356, 198] on div "The other staff members were extremely supportive and kind, especially Gwen and…" at bounding box center [404, 201] width 237 height 22
copy div "The other staff members were extremely supportive and kind, especially Gwen and…"
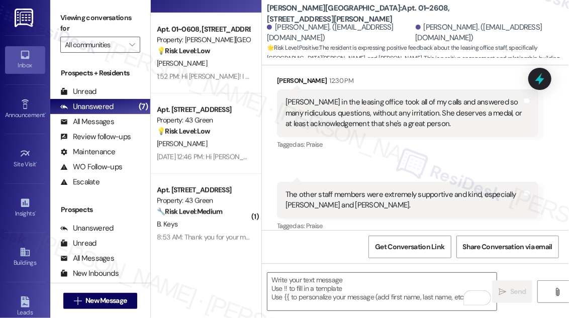
click at [65, 14] on label "Viewing conversations for" at bounding box center [100, 23] width 80 height 27
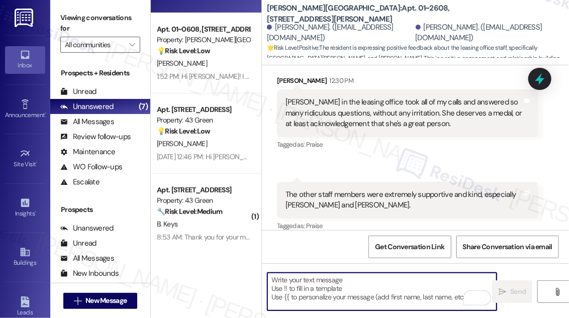
click at [339, 293] on textarea "To enrich screen reader interactions, please activate Accessibility in Grammarl…" at bounding box center [381, 292] width 229 height 38
paste textarea "That’s so wonderful to hear! 😊 We’re thrilled that Rose, Gwen, and Derrick made…"
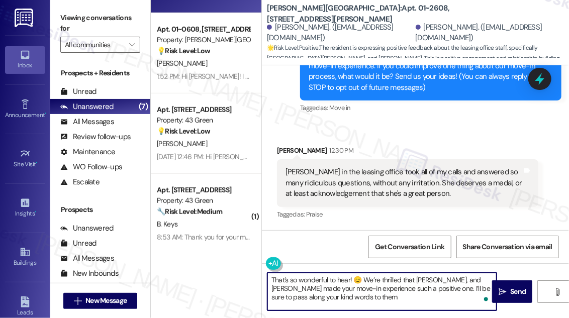
scroll to position [71, 0]
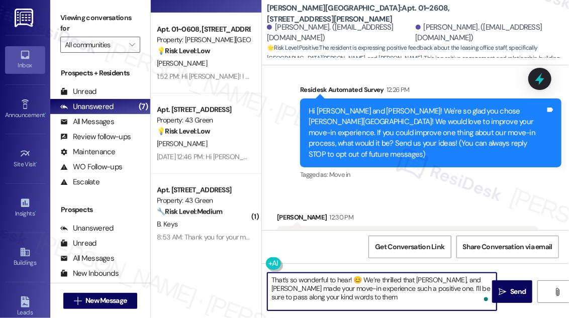
click at [280, 212] on div "Jill Hirsh 12:30 PM" at bounding box center [407, 219] width 261 height 14
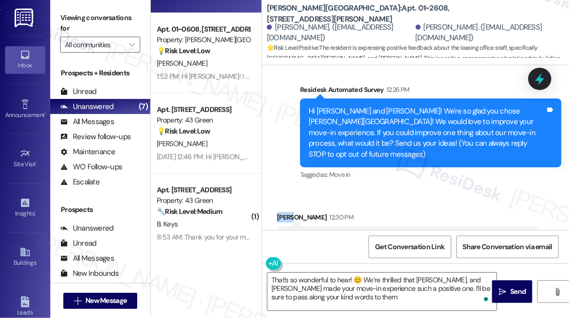
click at [280, 212] on div "Jill Hirsh 12:30 PM" at bounding box center [407, 219] width 261 height 14
copy div "Jill"
click at [348, 279] on textarea "That’s so wonderful to hear! 😊 We’re thrilled that Rose, Gwen, and Derrick made…" at bounding box center [381, 292] width 229 height 38
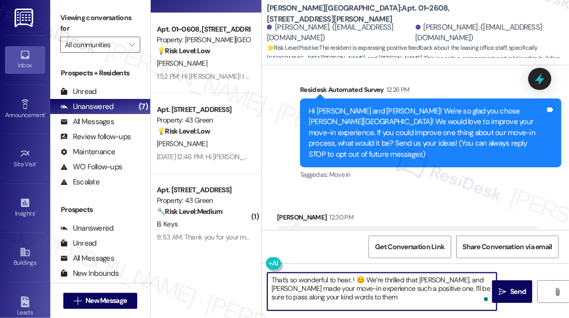
paste textarea "Jill"
click at [439, 297] on textarea "That’s so wonderful to hear, Jill! 😊 We’re thrilled that Rose, Gwen, and Derric…" at bounding box center [381, 292] width 229 height 38
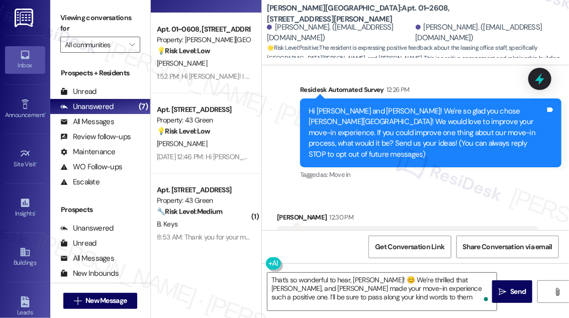
click at [76, 6] on div "Viewing conversations for All communities " at bounding box center [100, 31] width 100 height 63
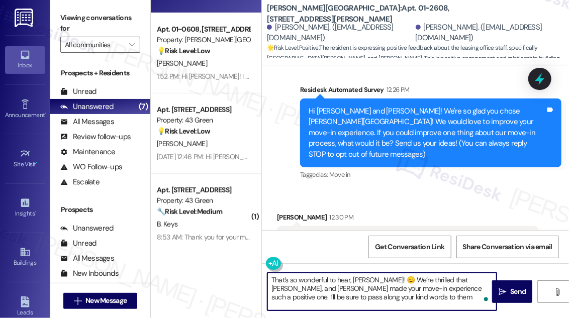
click at [385, 300] on textarea "That’s so wonderful to hear, Jill! 😊 We’re thrilled that Rose, Gwen, and Derric…" at bounding box center [381, 292] width 229 height 38
paste textarea "If I may also ask....has {{property}} been living up to your expectations so fa…"
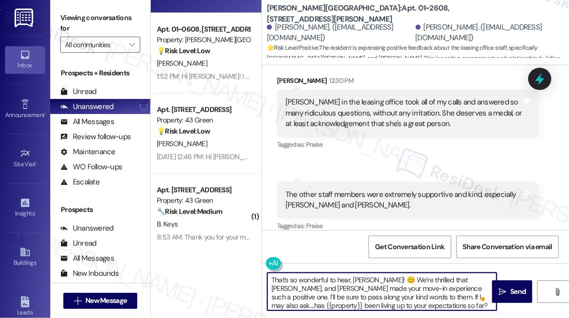
scroll to position [3, 0]
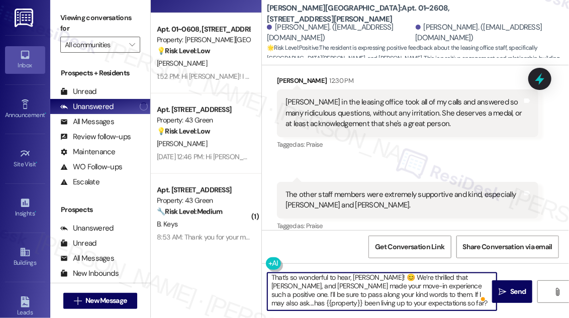
drag, startPoint x: 377, startPoint y: 296, endPoint x: 417, endPoint y: 308, distance: 41.5
click at [417, 308] on textarea "That’s so wonderful to hear, Jill! 😊 We’re thrilled that Rose, Gwen, and Derric…" at bounding box center [381, 292] width 229 height 38
type textarea "That’s so wonderful to hear, Jill! 😊 We’re thrilled that Rose, Gwen, and Derric…"
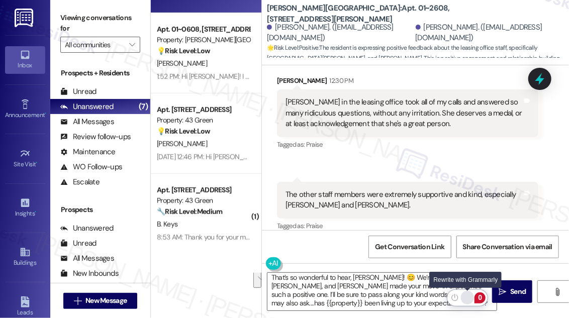
click at [469, 295] on div "Rewrite with Grammarly" at bounding box center [467, 298] width 11 height 12
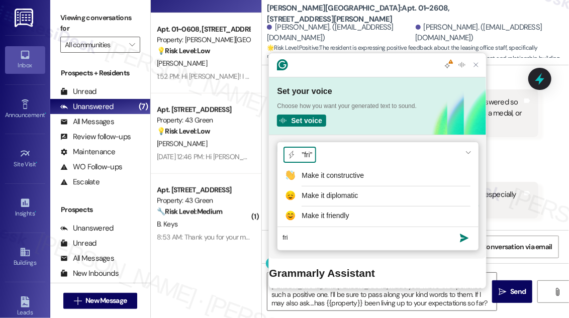
scroll to position [0, 0]
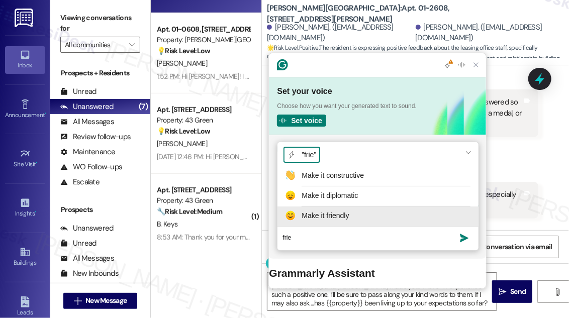
type textarea "frie"
click at [353, 227] on button "Make it friendly" at bounding box center [378, 217] width 201 height 20
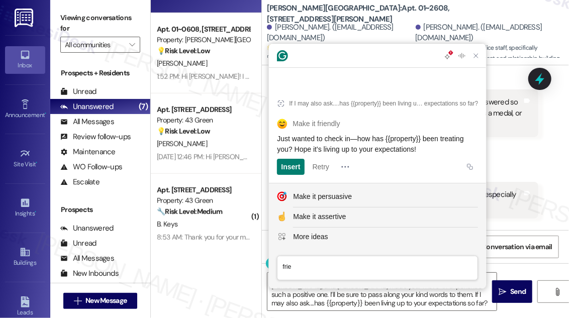
click at [377, 137] on span "Just wanted to check in—how has {{property}} been treating you? Hope it’s livin…" at bounding box center [371, 144] width 189 height 19
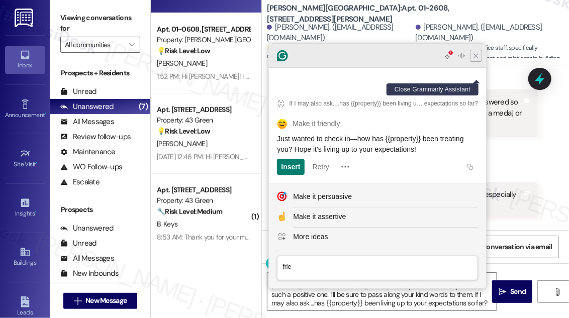
click at [476, 60] on icon "Close Grammarly Assistant" at bounding box center [476, 56] width 8 height 8
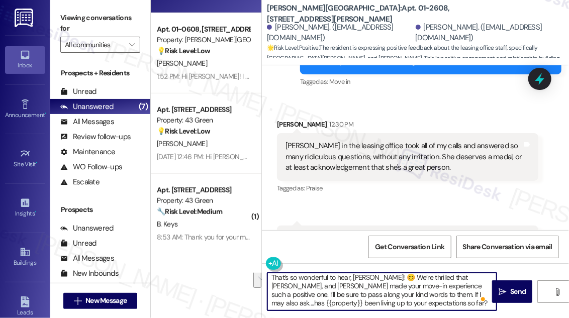
scroll to position [71, 0]
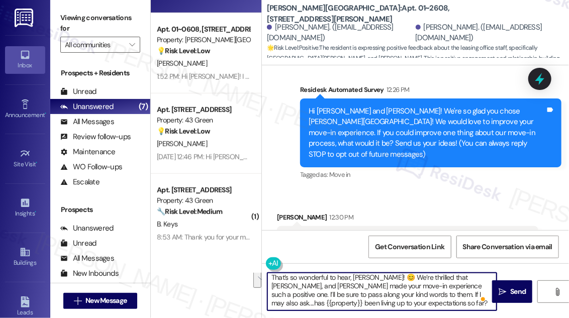
click at [450, 128] on div "Hi Moriah and Jill! We're so glad you chose Kingsbury Plaza! We would love to i…" at bounding box center [427, 133] width 237 height 54
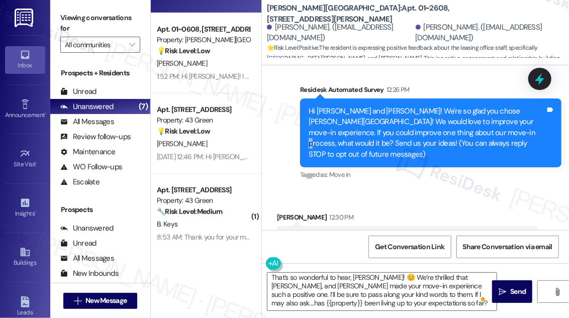
click at [450, 128] on div "Hi Moriah and Jill! We're so glad you chose Kingsbury Plaza! We would love to i…" at bounding box center [427, 133] width 237 height 54
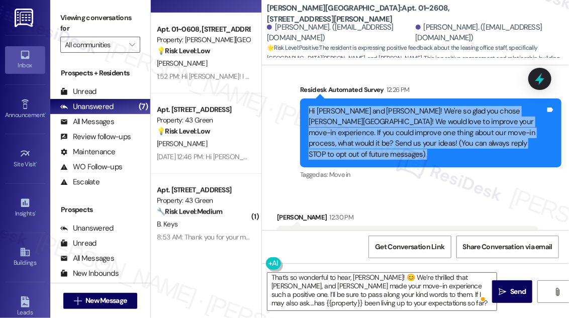
click at [450, 128] on div "Hi Moriah and Jill! We're so glad you chose Kingsbury Plaza! We would love to i…" at bounding box center [427, 133] width 237 height 54
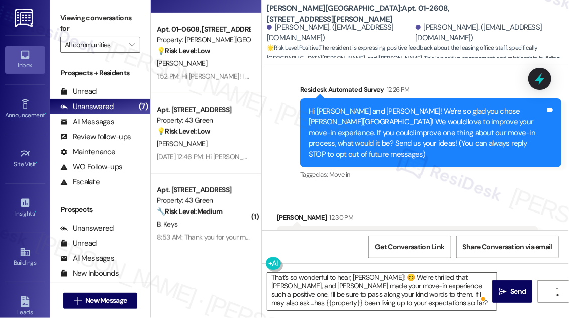
click at [404, 300] on textarea "That’s so wonderful to hear, Jill! 😊 We’re thrilled that Rose, Gwen, and Derric…" at bounding box center [381, 292] width 229 height 38
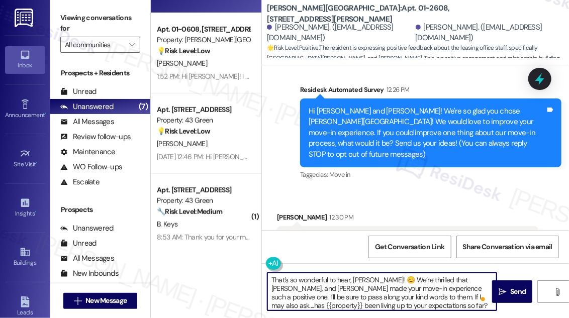
scroll to position [0, 0]
drag, startPoint x: 371, startPoint y: 276, endPoint x: 364, endPoint y: 275, distance: 6.6
click at [364, 275] on textarea "That’s so wonderful to hear, Jill! 😊 We’re thrilled that Rose, Gwen, and Derric…" at bounding box center [381, 292] width 229 height 38
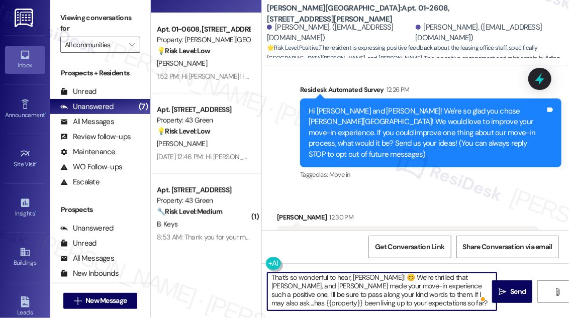
click at [418, 311] on div "That’s so wonderful to hear, Jill! 😊 We’re thrilled that Rose, Gwen, and Derric…" at bounding box center [415, 300] width 307 height 75
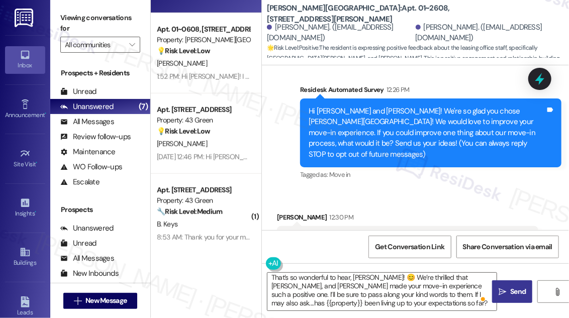
click at [515, 296] on span "Send" at bounding box center [518, 292] width 16 height 11
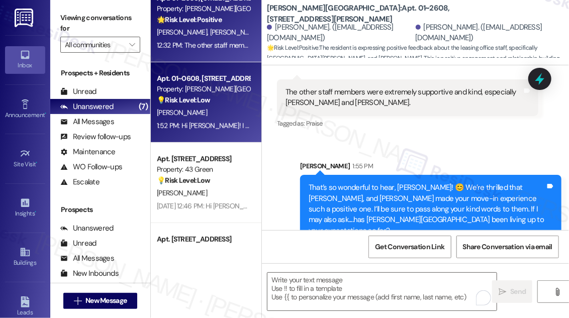
scroll to position [133, 0]
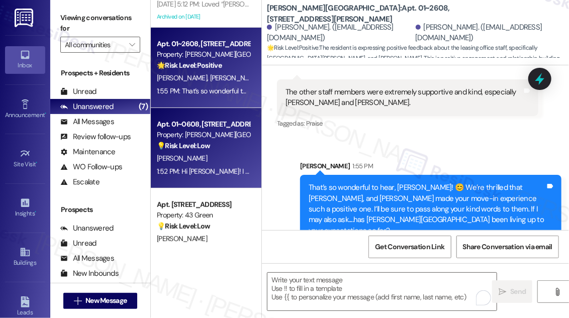
click at [215, 137] on div "Property: [PERSON_NAME][GEOGRAPHIC_DATA]" at bounding box center [203, 135] width 93 height 11
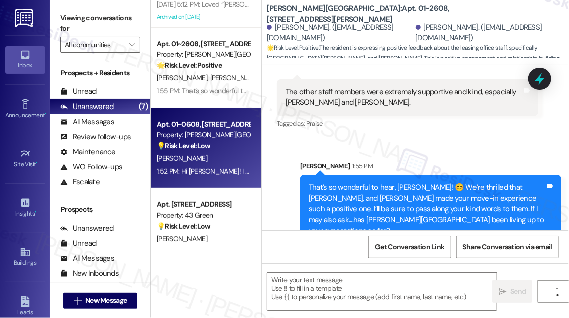
type textarea "Fetching suggested responses. Please feel free to read through the conversation…"
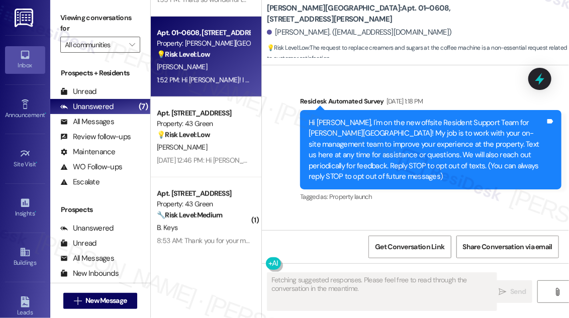
scroll to position [19970, 0]
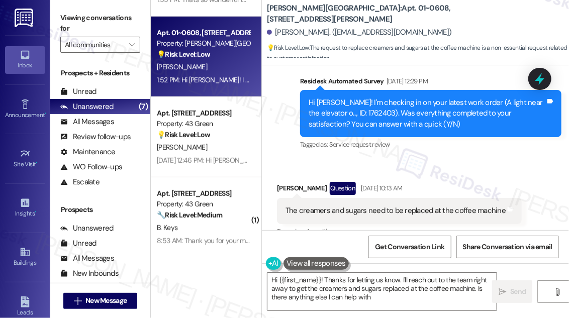
type textarea "Hi {{first_name}}! Thanks for letting us know. I'll reach out to the team right…"
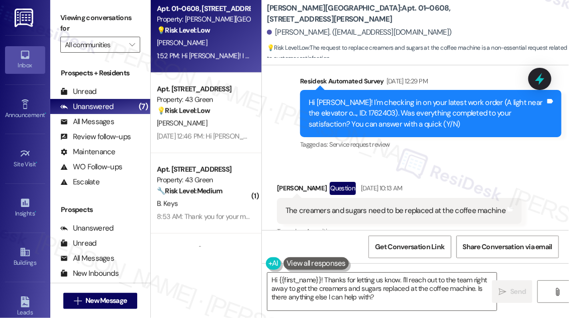
scroll to position [270, 0]
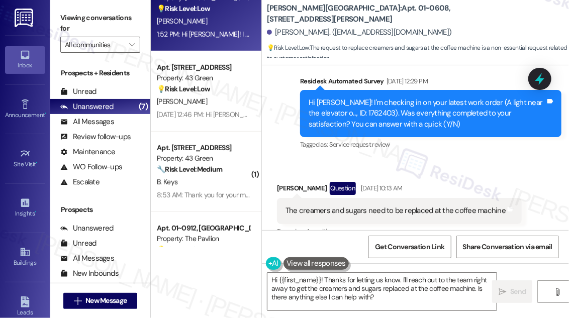
click at [209, 168] on strong "🔧 Risk Level: Medium" at bounding box center [189, 169] width 65 height 9
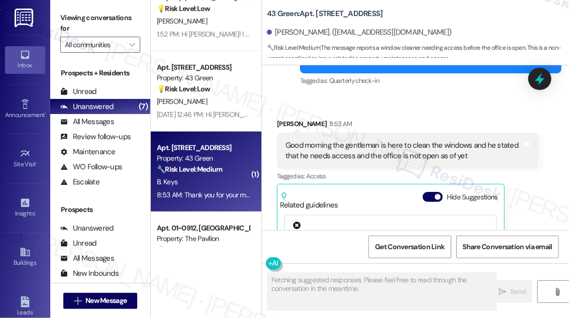
scroll to position [3456, 0]
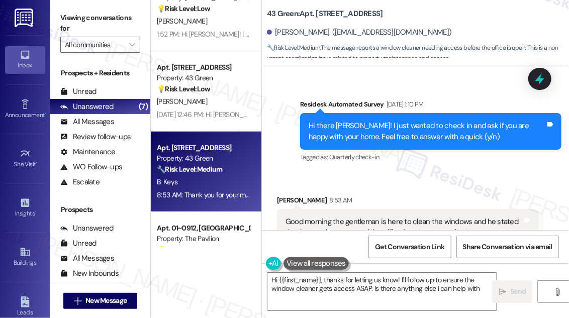
type textarea "Hi {{first_name}}, thanks for letting us know! I'll follow up to ensure the win…"
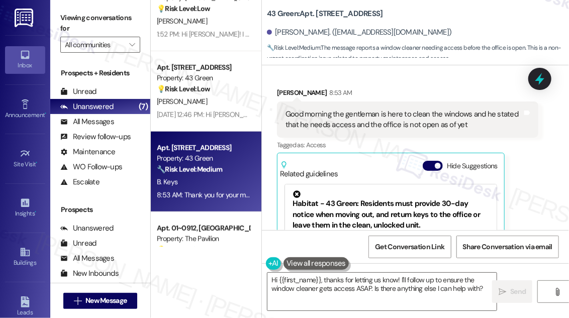
scroll to position [3518, 0]
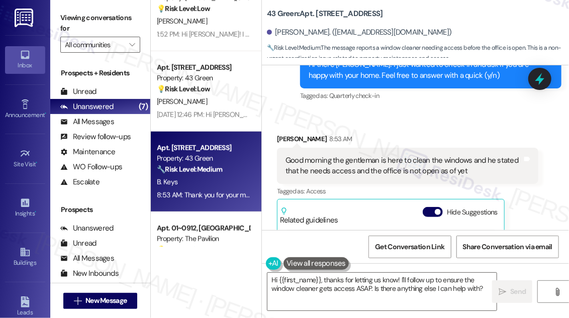
click at [393, 155] on div "Good morning the gentleman is here to clean the windows and he stated that he n…" at bounding box center [404, 166] width 237 height 22
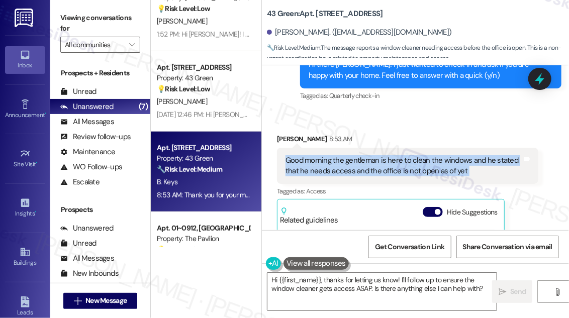
click at [393, 155] on div "Good morning the gentleman is here to clean the windows and he stated that he n…" at bounding box center [404, 166] width 237 height 22
click at [64, 11] on label "Viewing conversations for" at bounding box center [100, 23] width 80 height 27
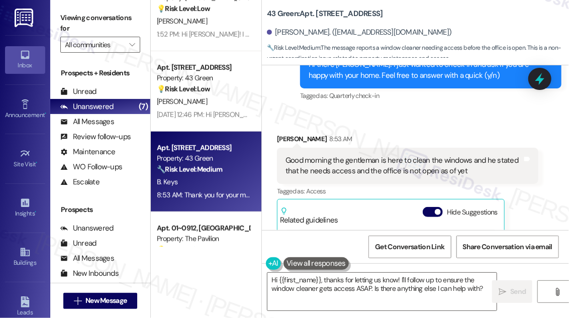
click at [460, 49] on span "🔧 Risk Level: Medium : The message reports a window cleaner needing access befo…" at bounding box center [418, 54] width 302 height 22
click at [69, 11] on label "Viewing conversations for" at bounding box center [100, 23] width 80 height 27
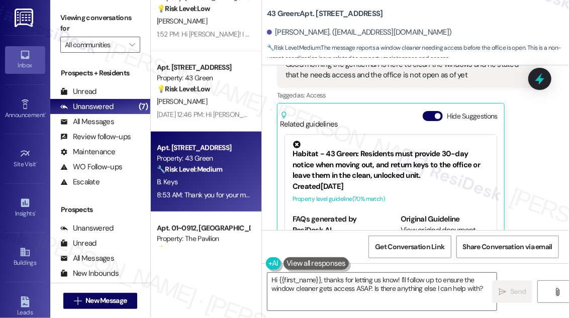
scroll to position [3609, 0]
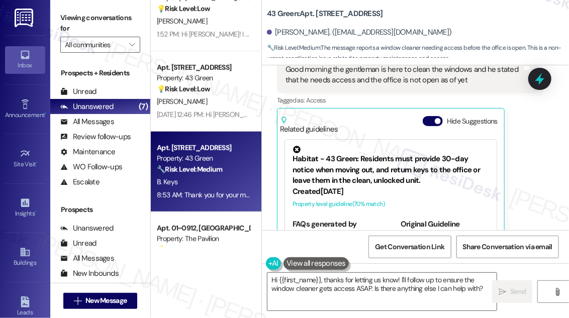
click at [64, 26] on label "Viewing conversations for" at bounding box center [100, 23] width 80 height 27
click at [75, 25] on label "Viewing conversations for" at bounding box center [100, 23] width 80 height 27
click at [343, 35] on div "Brittney Keys. (brichekeys@gmail.com)" at bounding box center [359, 32] width 185 height 11
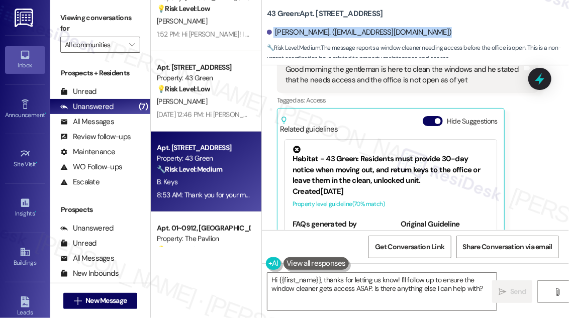
click at [343, 35] on div "Brittney Keys. (brichekeys@gmail.com)" at bounding box center [359, 32] width 185 height 11
